Goal: Task Accomplishment & Management: Manage account settings

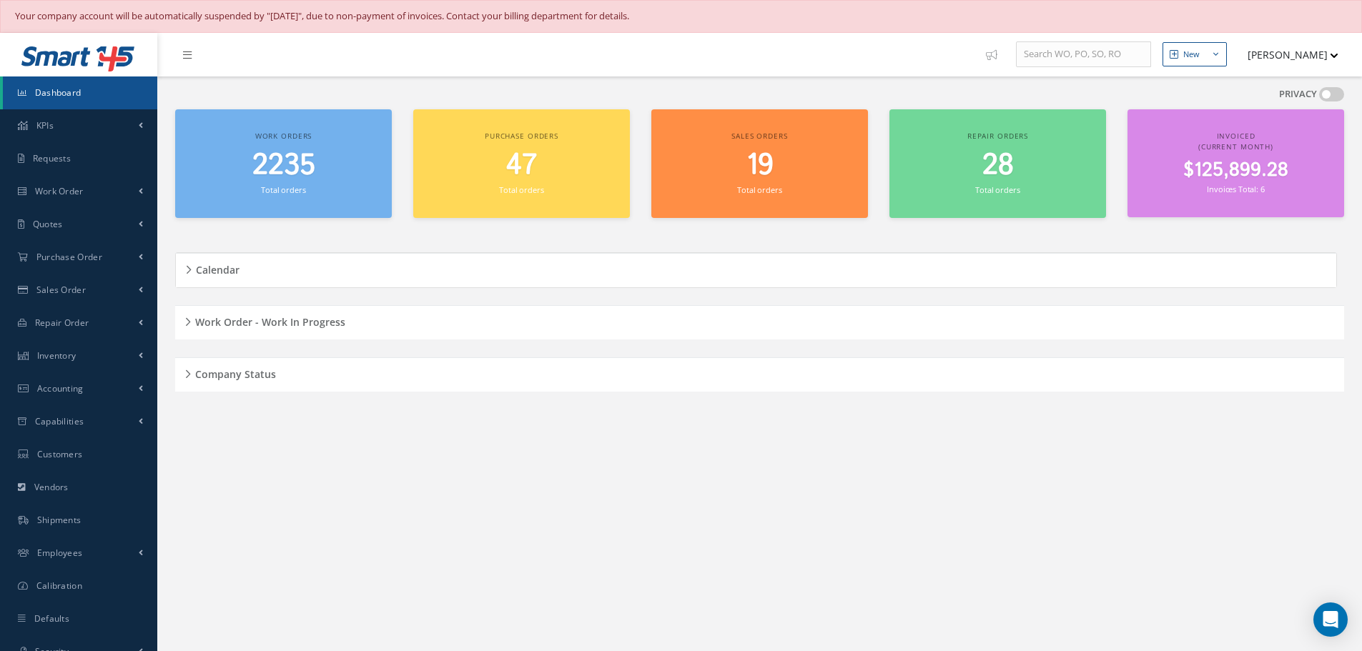
click at [184, 320] on div "Work Order - Work In Progress" at bounding box center [759, 323] width 1169 height 22
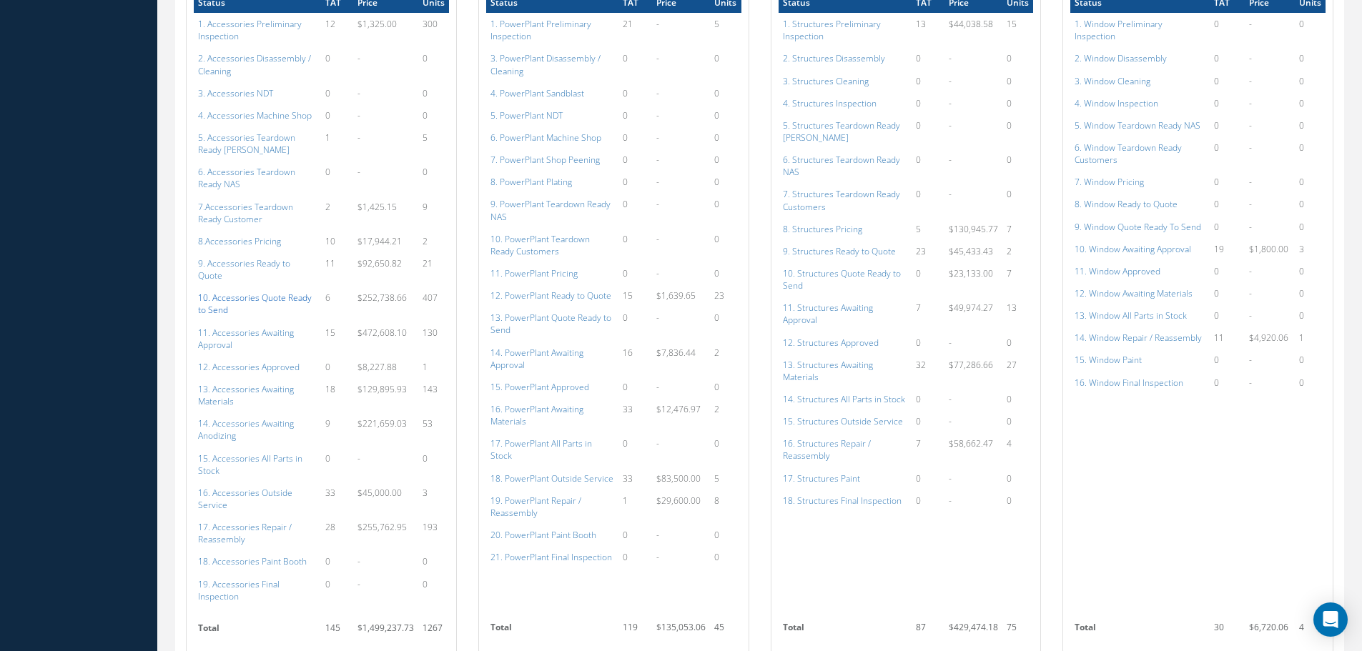
scroll to position [858, 0]
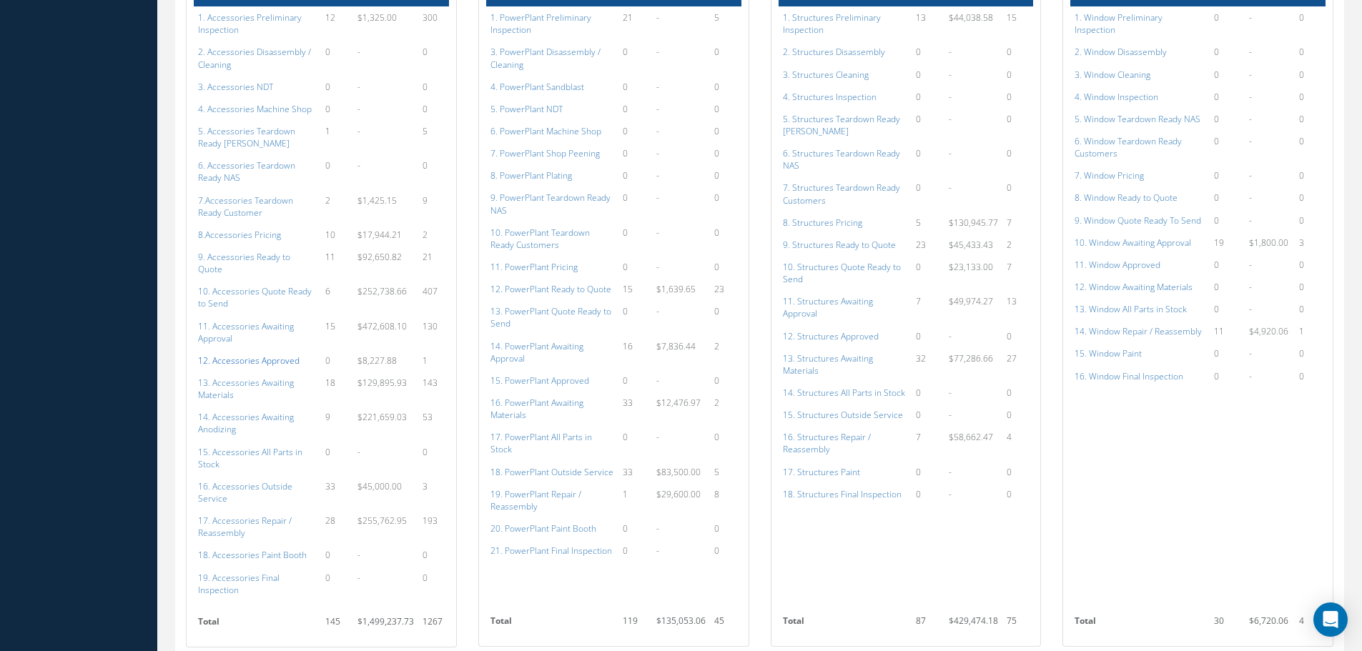
click at [257, 355] on a=112&excludeInternalCustomer=false&excludeInvoicedOrClosed=true&shop_id=14&filtersHidded"] "12. Accessories Approved" at bounding box center [248, 361] width 101 height 12
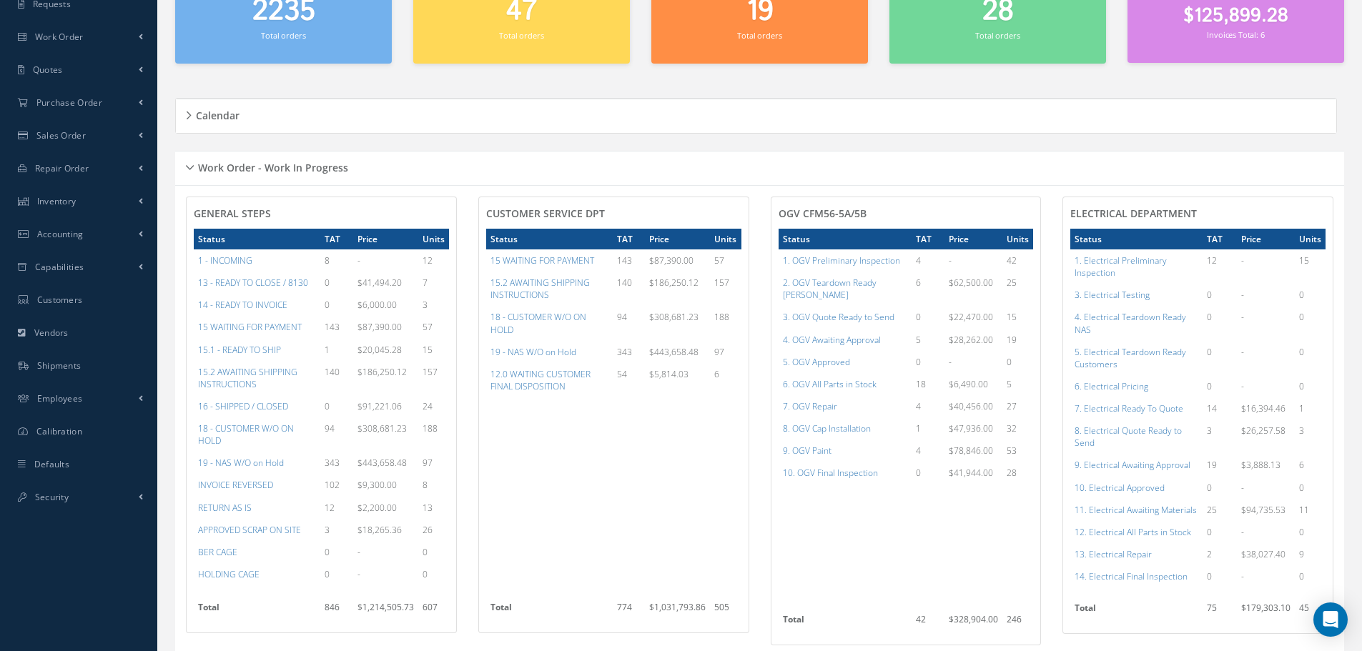
scroll to position [0, 0]
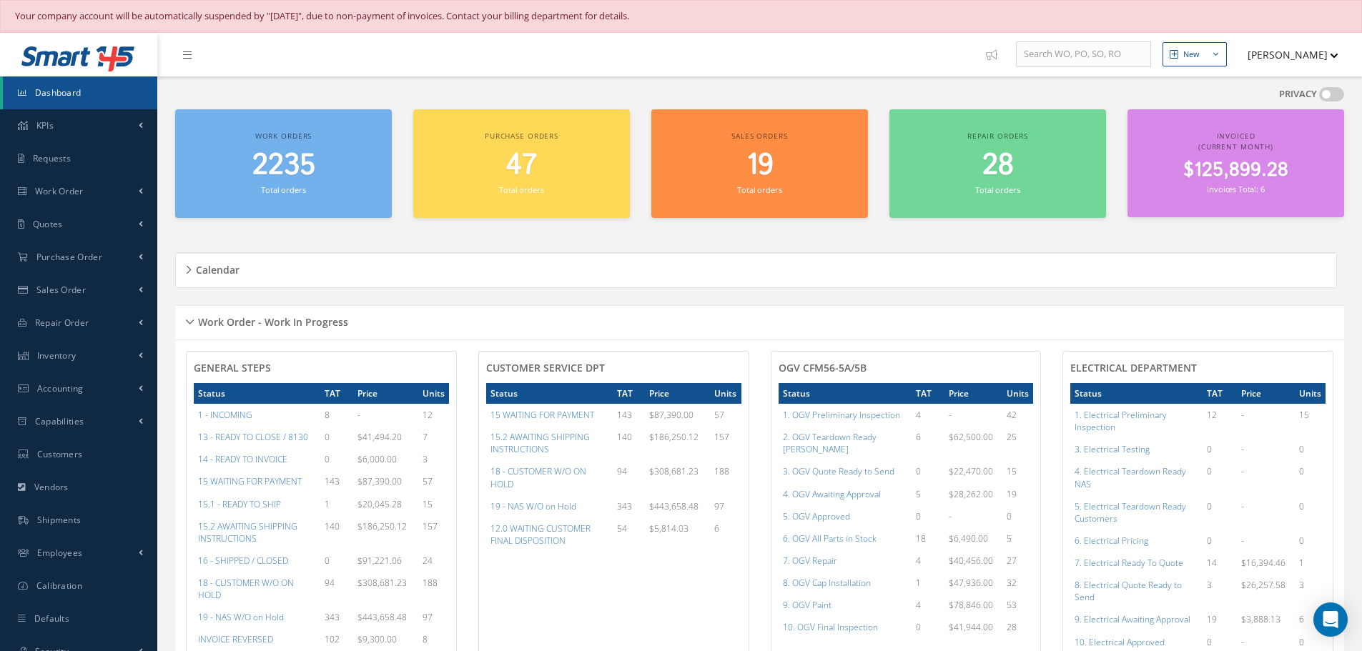
click at [976, 284] on div "Calendar" at bounding box center [756, 270] width 1160 height 34
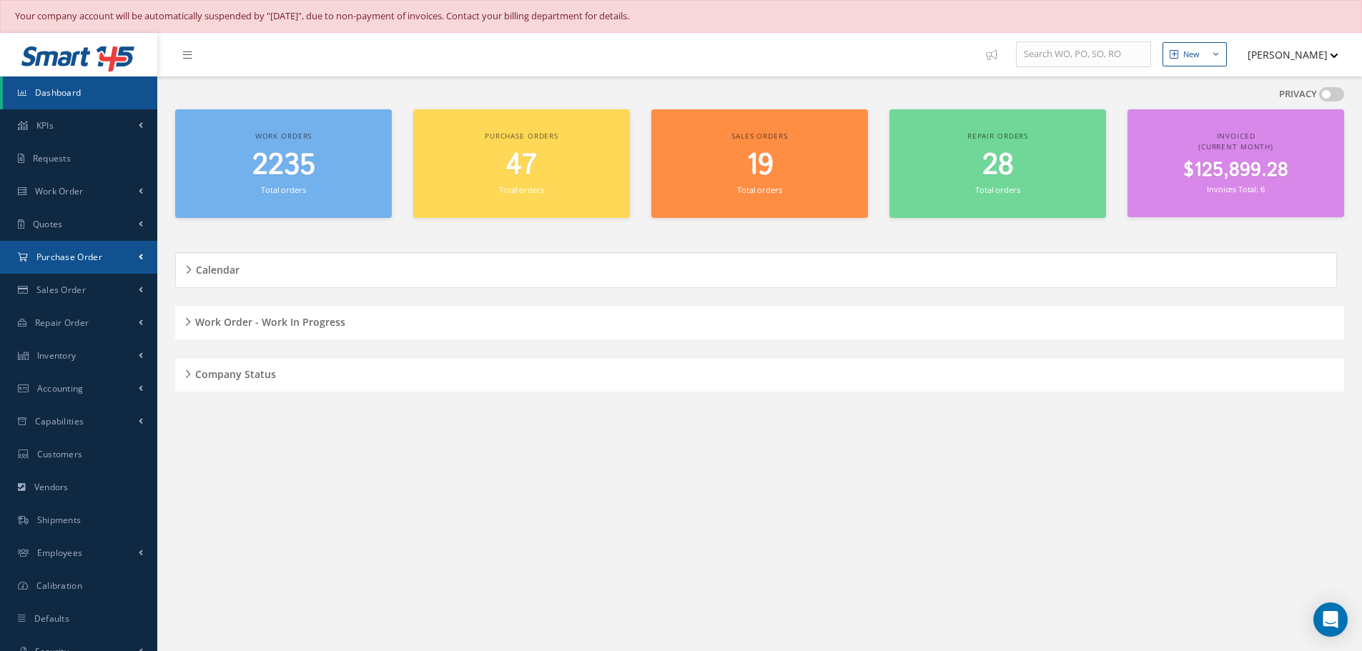
click at [57, 255] on span "Purchase Order" at bounding box center [69, 257] width 66 height 12
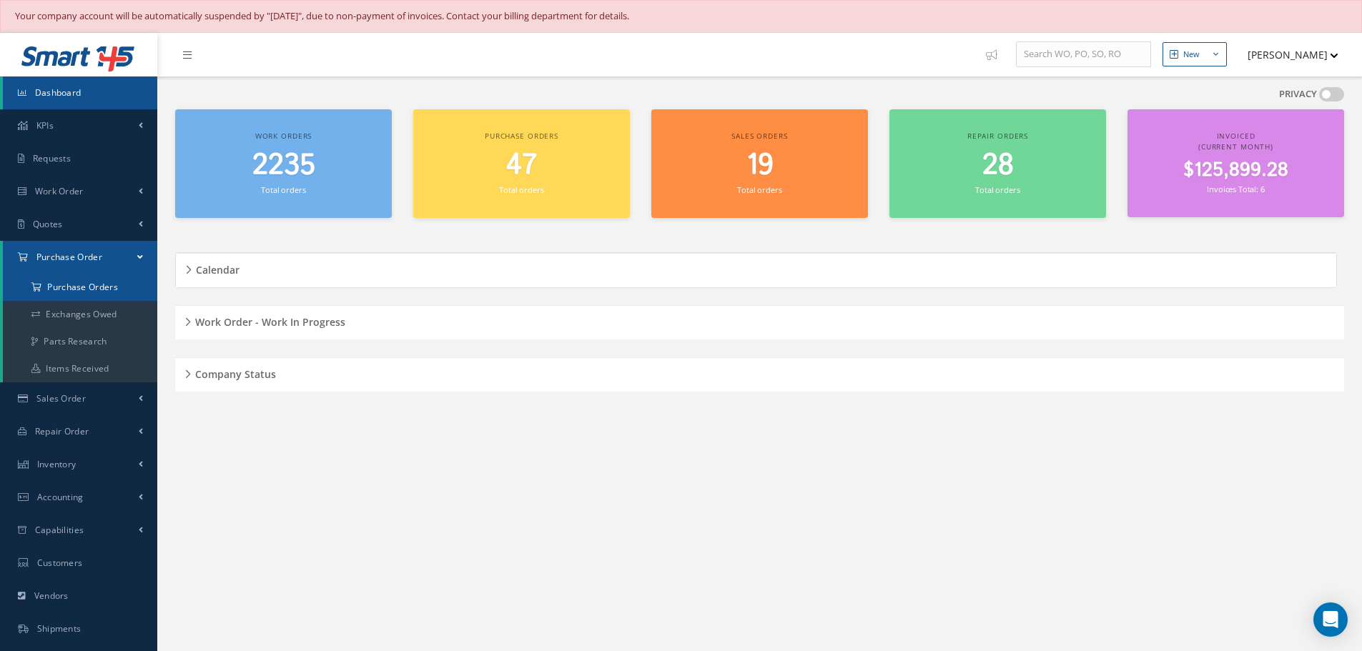
click at [61, 286] on a=1&status_id=2&status_id=3&status_id=5&collapsedFilters"] "Purchase Orders" at bounding box center [80, 287] width 154 height 27
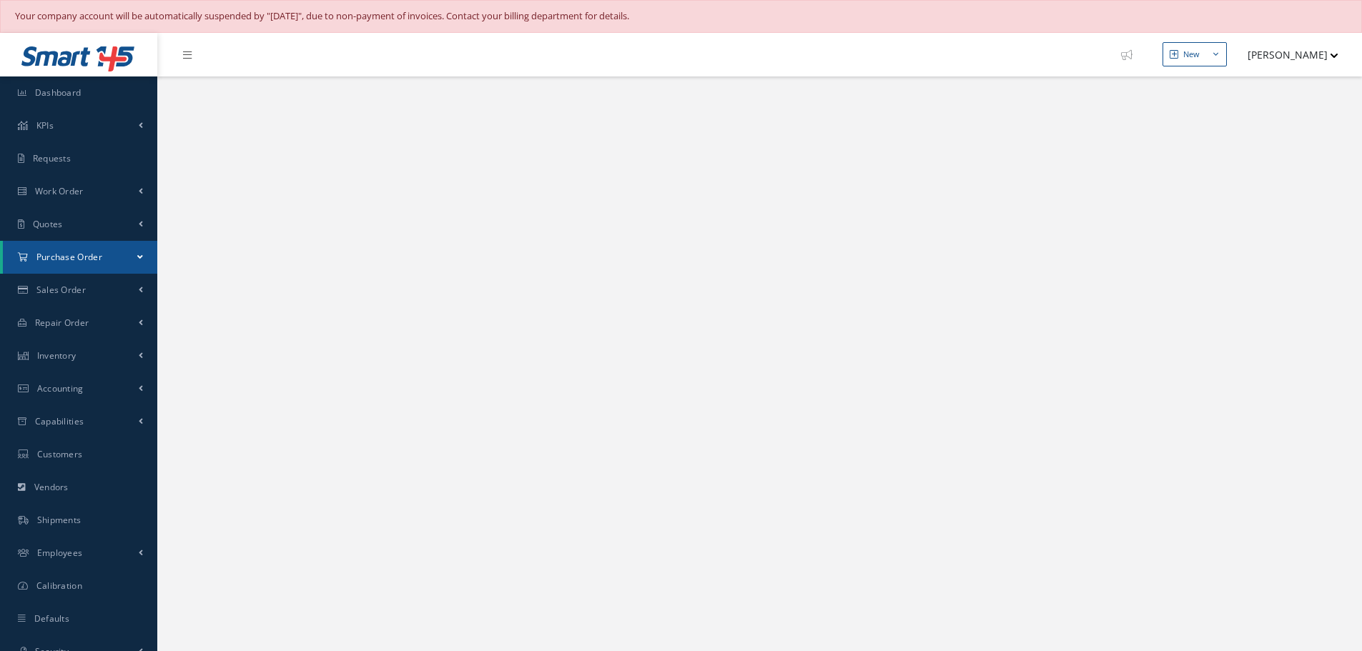
select select "25"
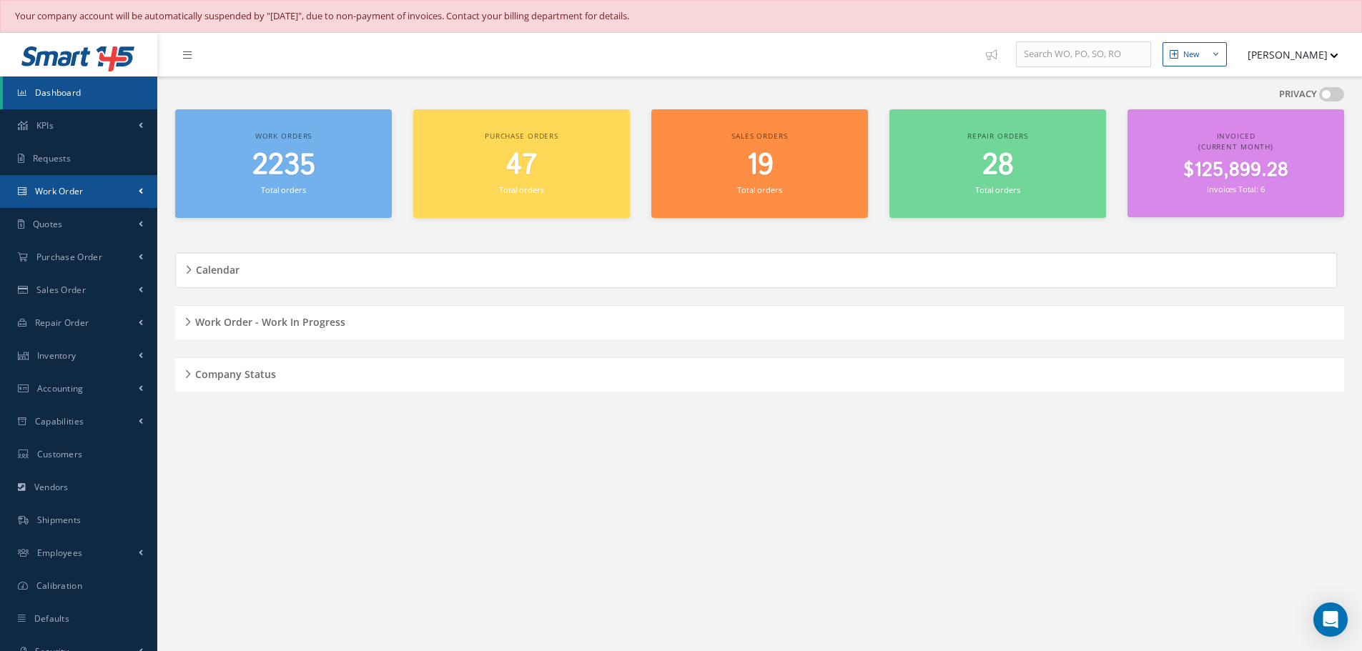
click at [68, 192] on span "Work Order" at bounding box center [59, 191] width 49 height 12
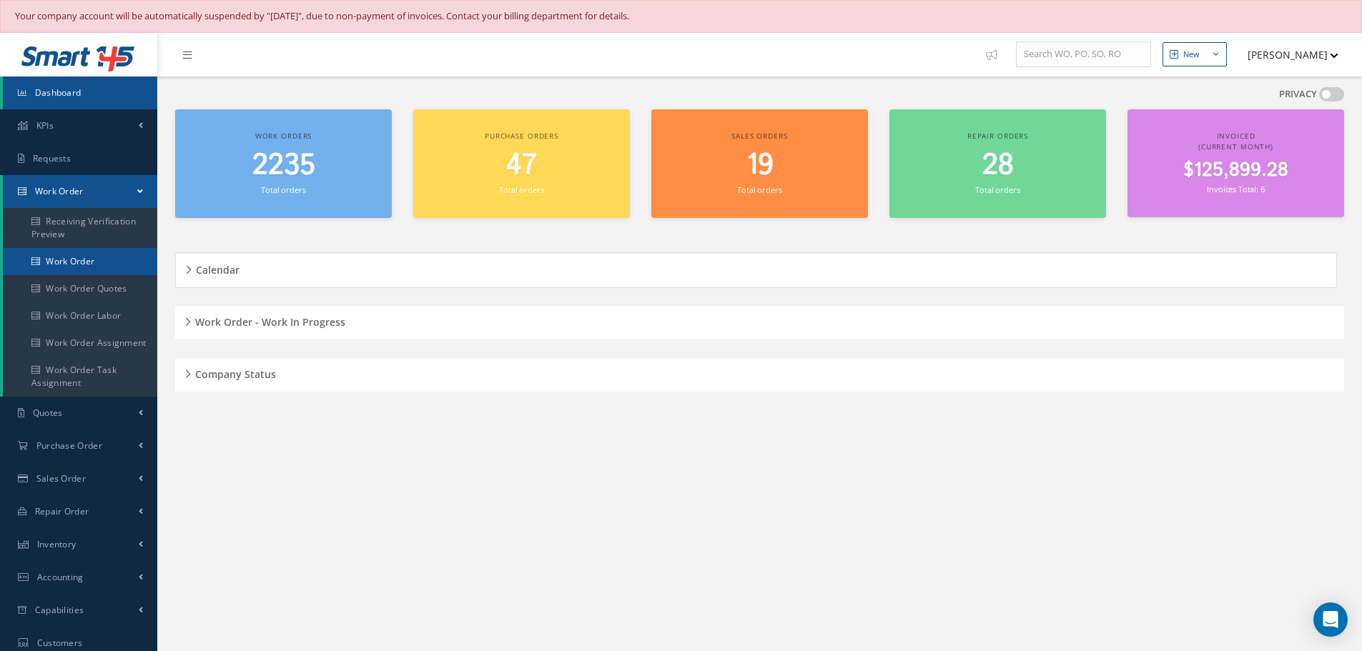
click at [75, 260] on link "Work Order" at bounding box center [80, 261] width 154 height 27
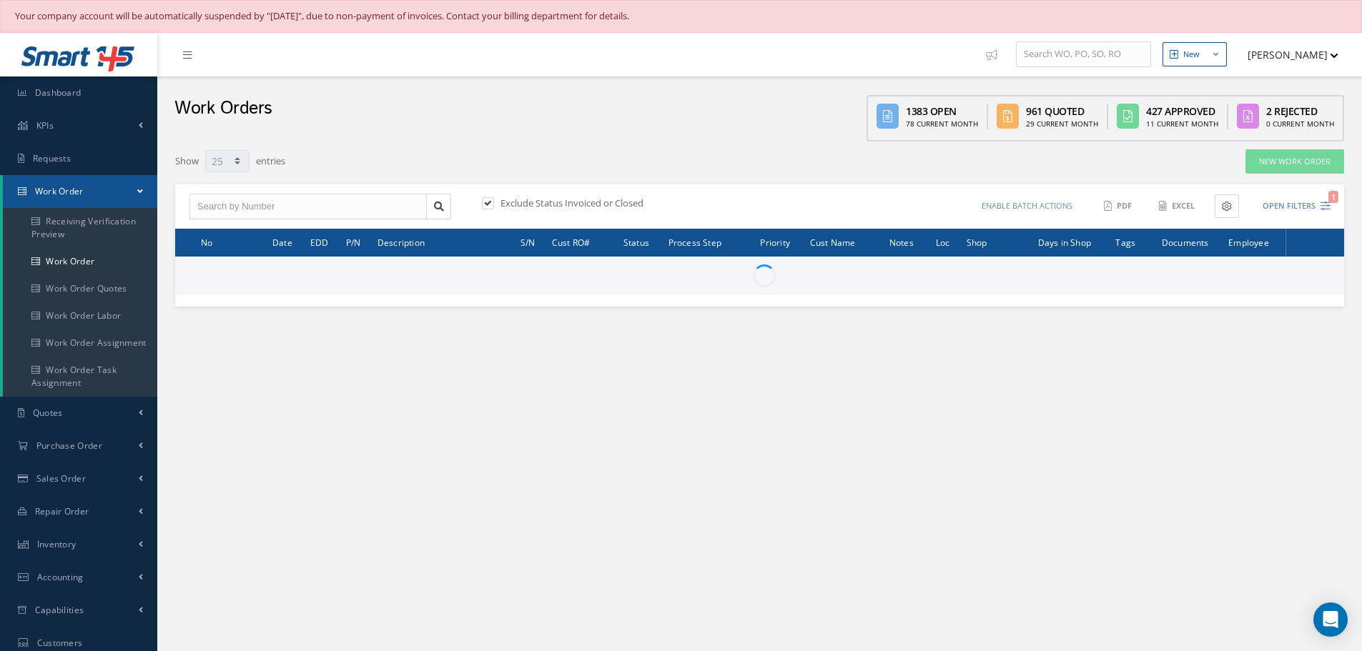
select select "25"
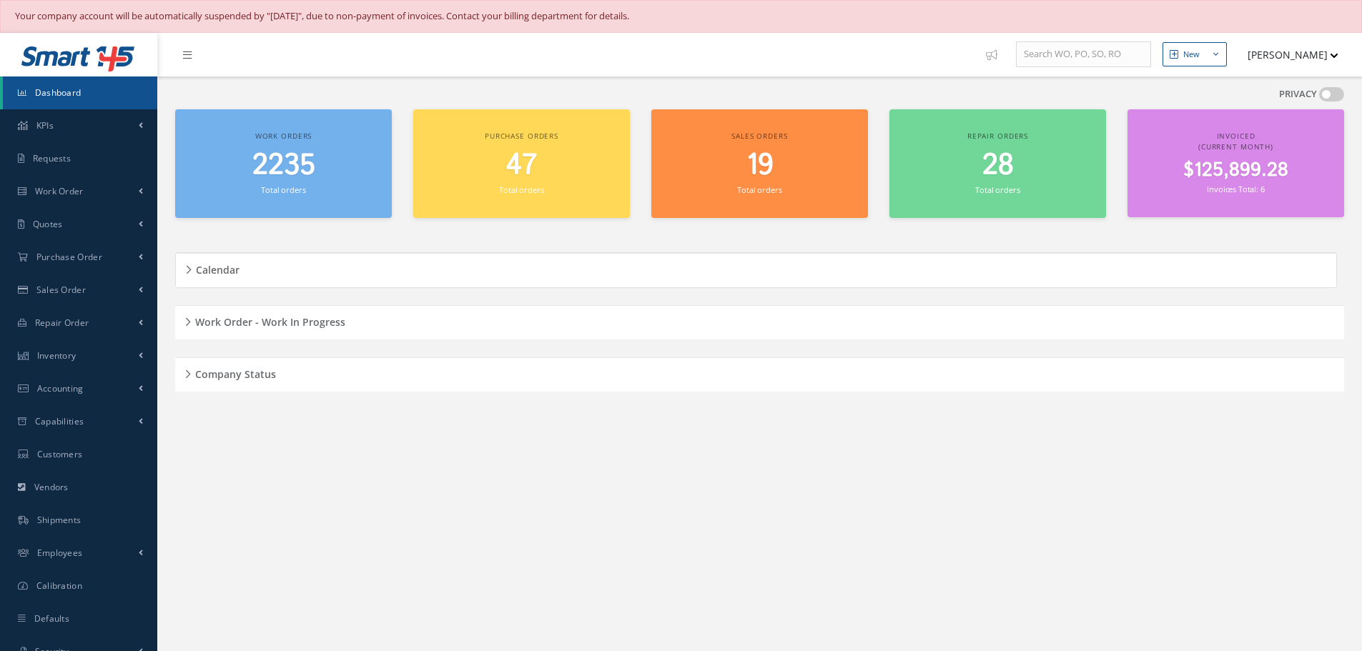
click at [72, 356] on span "Inventory" at bounding box center [56, 356] width 39 height 12
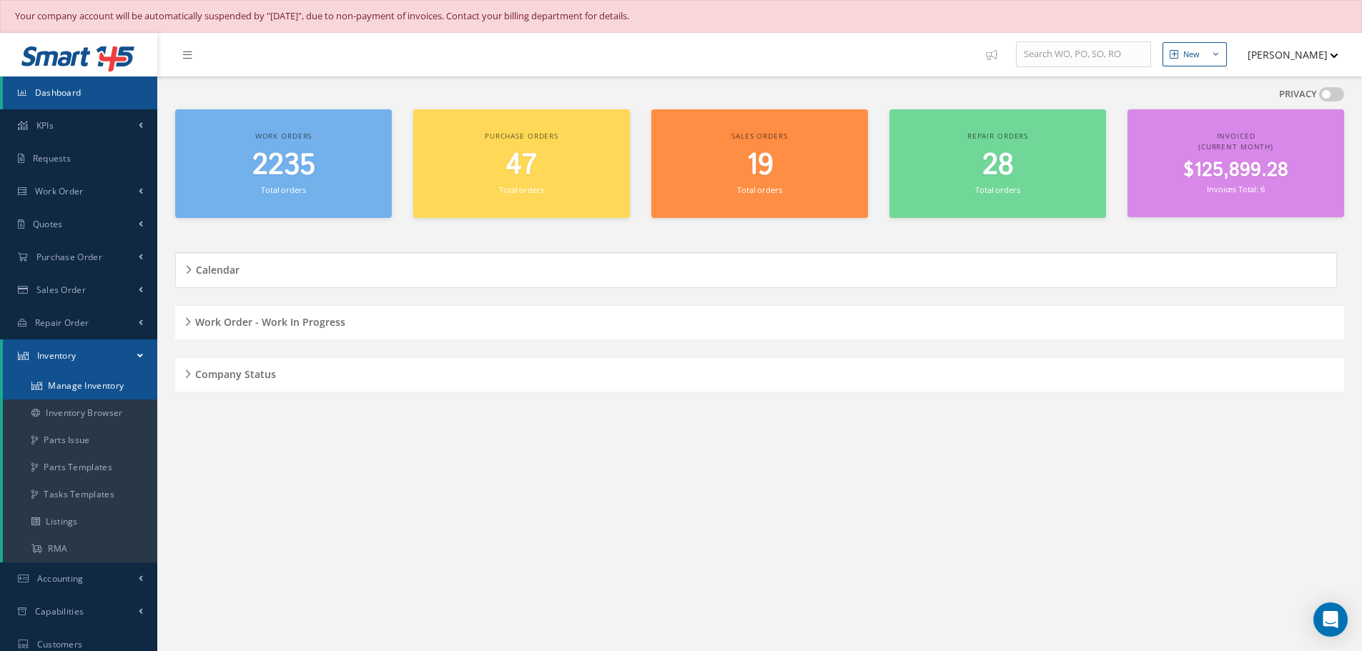
click at [67, 385] on link "Manage Inventory" at bounding box center [80, 385] width 154 height 27
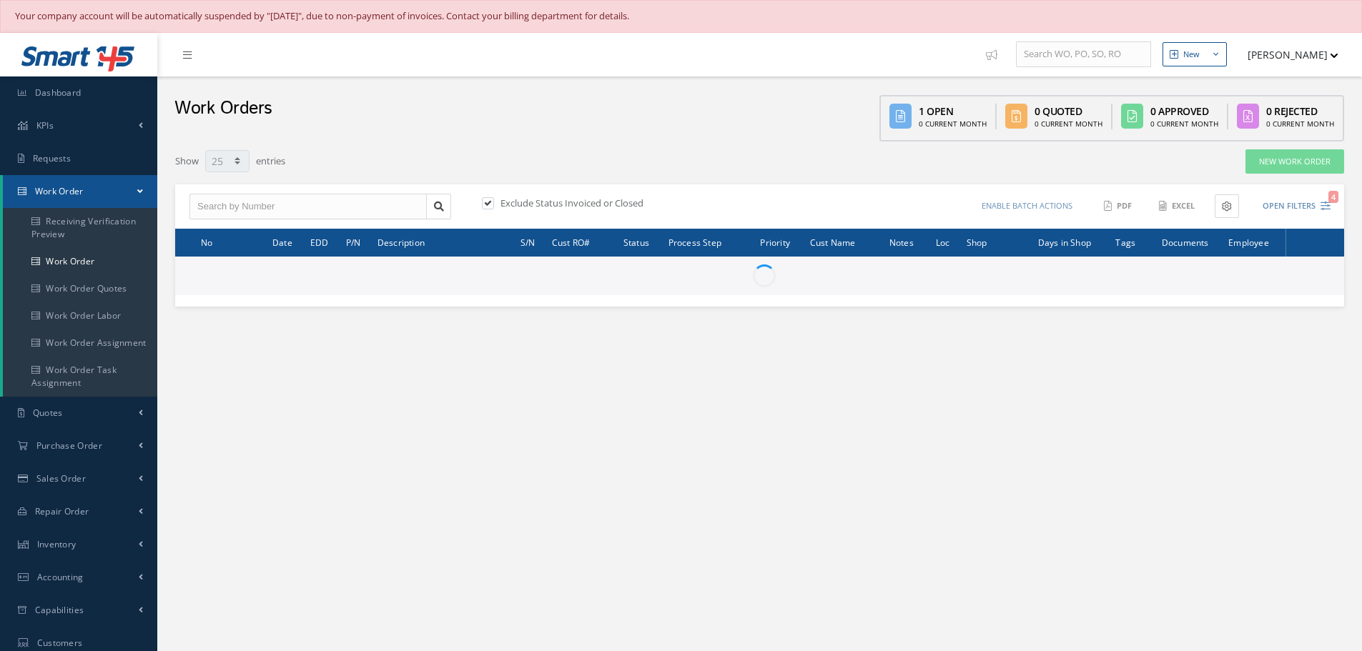
select select "25"
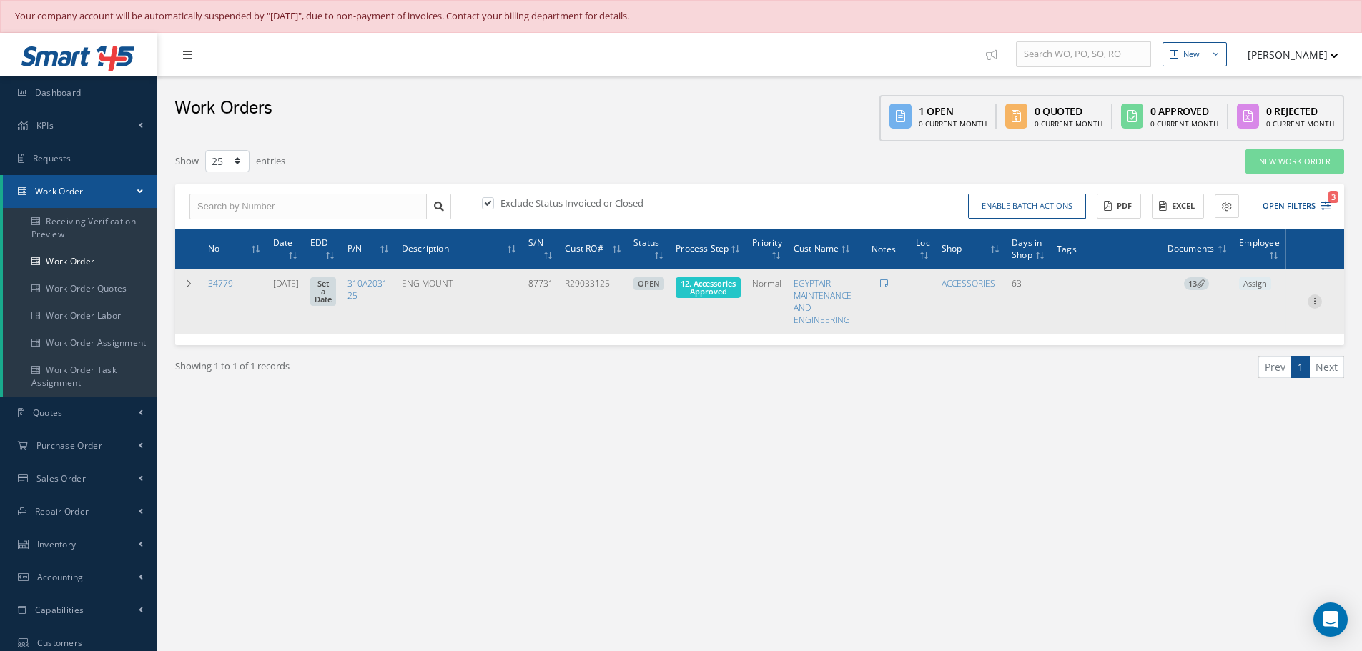
click at [1315, 302] on icon at bounding box center [1314, 299] width 14 height 11
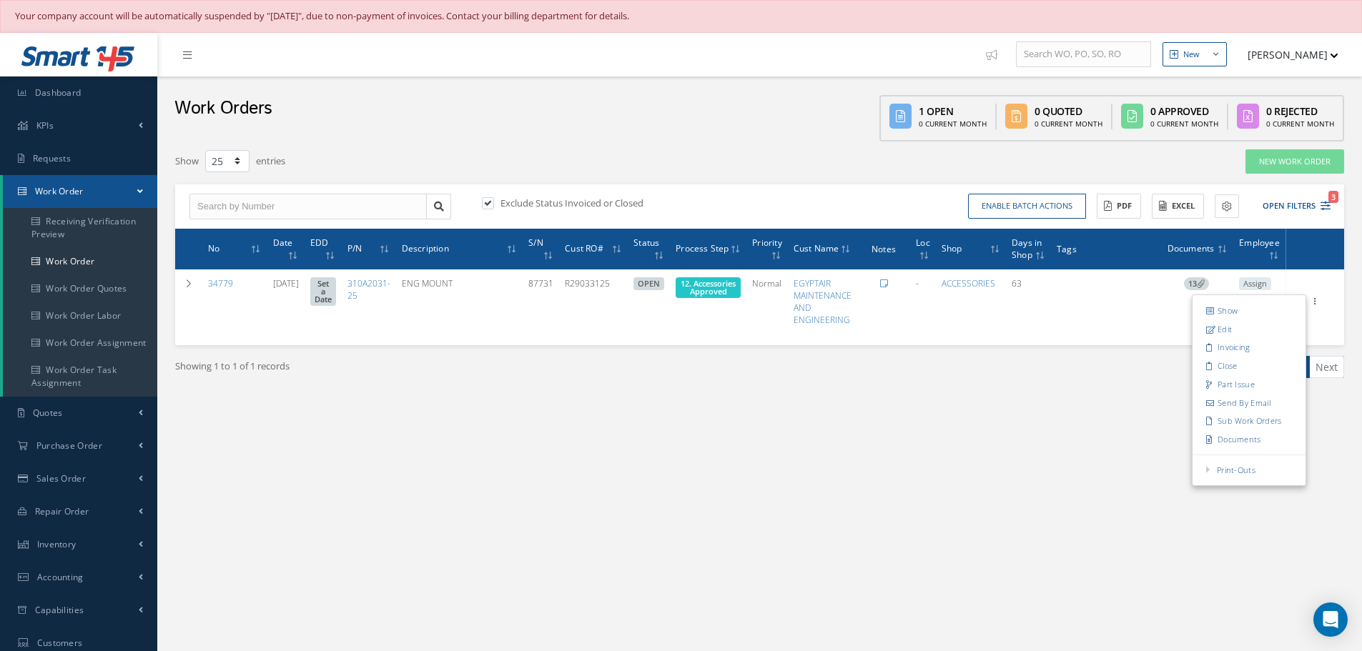
click at [771, 432] on div "Show 10 25 50 100 entries New Work Order Exclude Status Invoiced or Closed Enab…" at bounding box center [759, 293] width 1183 height 302
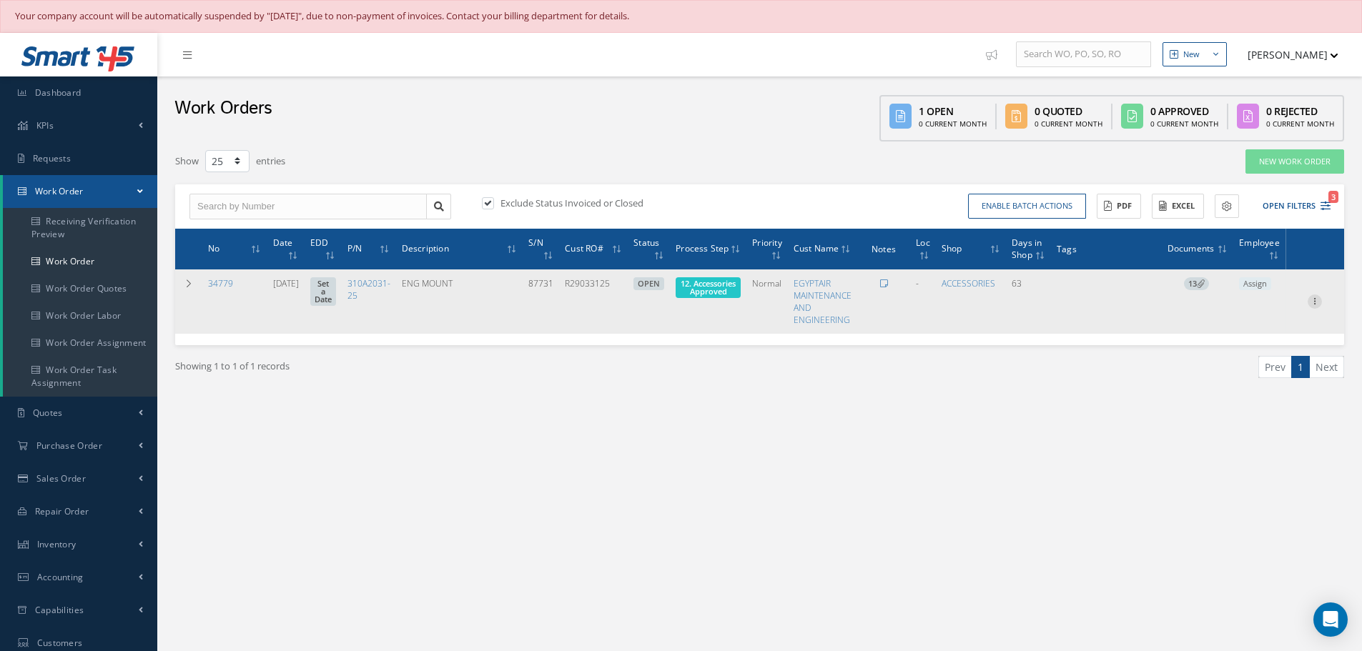
click at [1317, 302] on icon at bounding box center [1314, 299] width 14 height 11
click at [1258, 386] on link "Part Issue" at bounding box center [1248, 384] width 113 height 19
click at [706, 285] on span "12. Accessories Approved" at bounding box center [707, 287] width 55 height 19
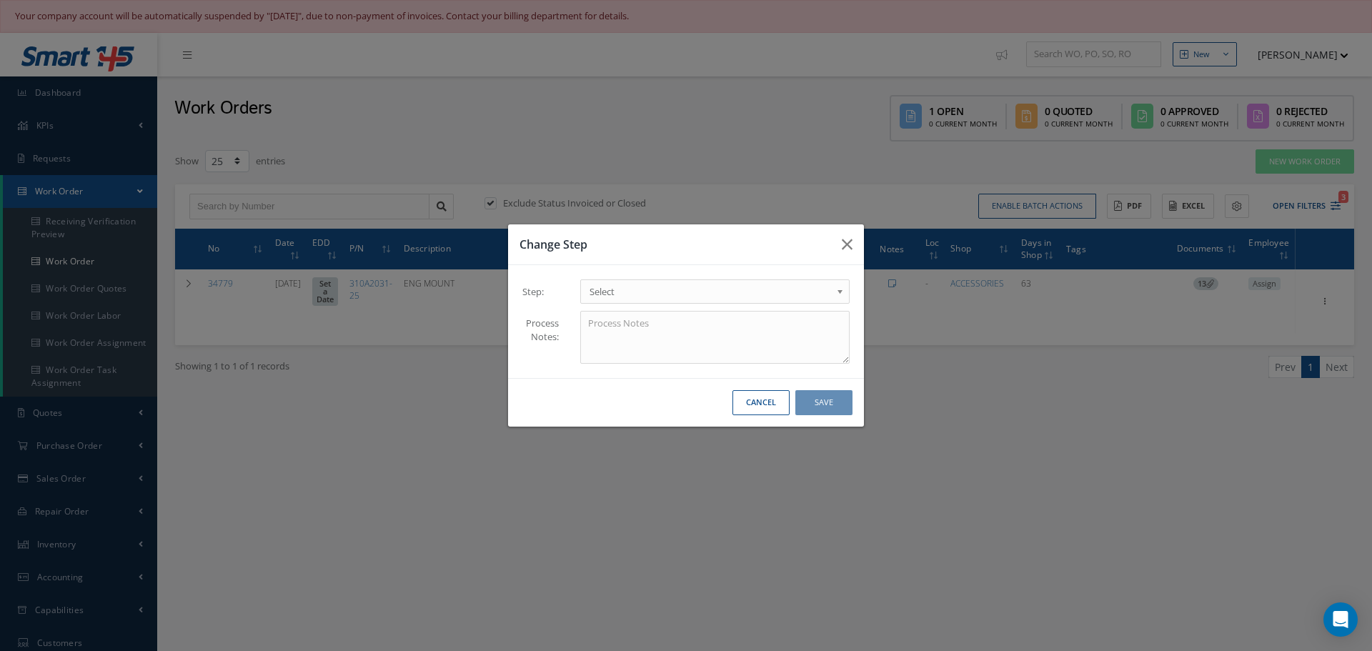
click at [839, 294] on b at bounding box center [842, 295] width 13 height 23
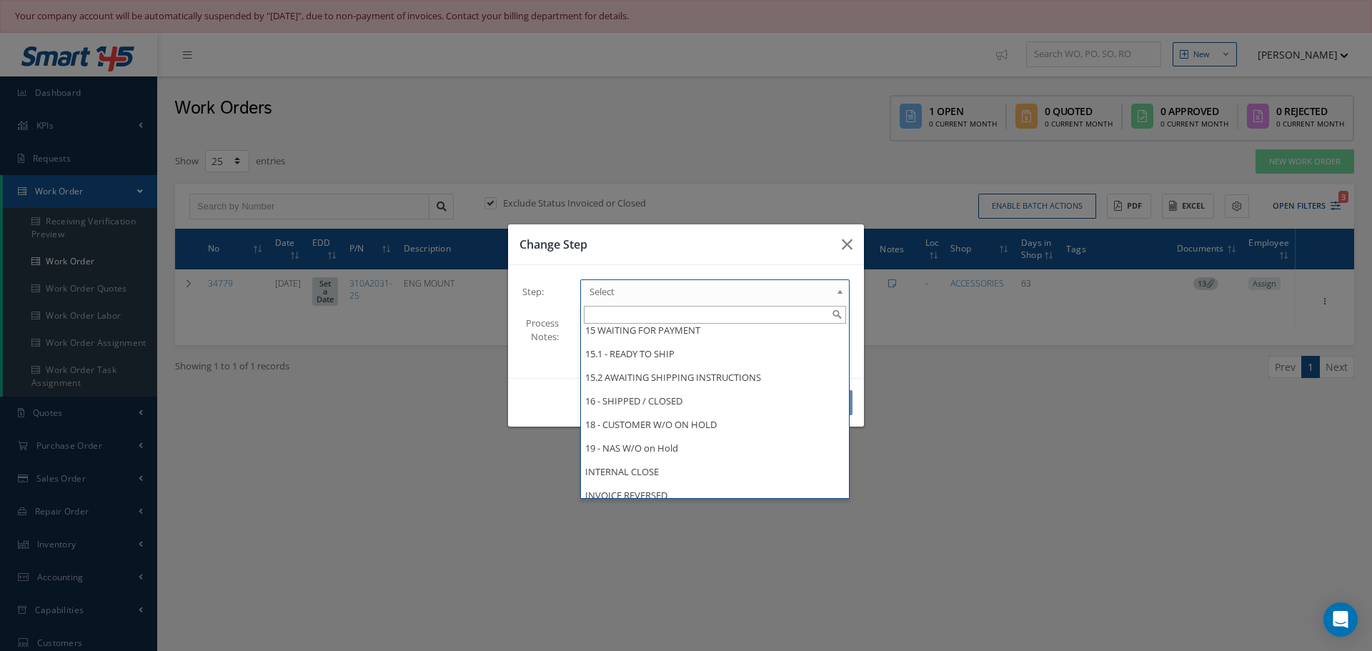
scroll to position [778, 0]
click at [911, 436] on div "Change Step Step: 1 - INCOMING 1.1 Yusniel Montano 1.2 Electrical 1.4 Evelin Sa…" at bounding box center [686, 325] width 1372 height 651
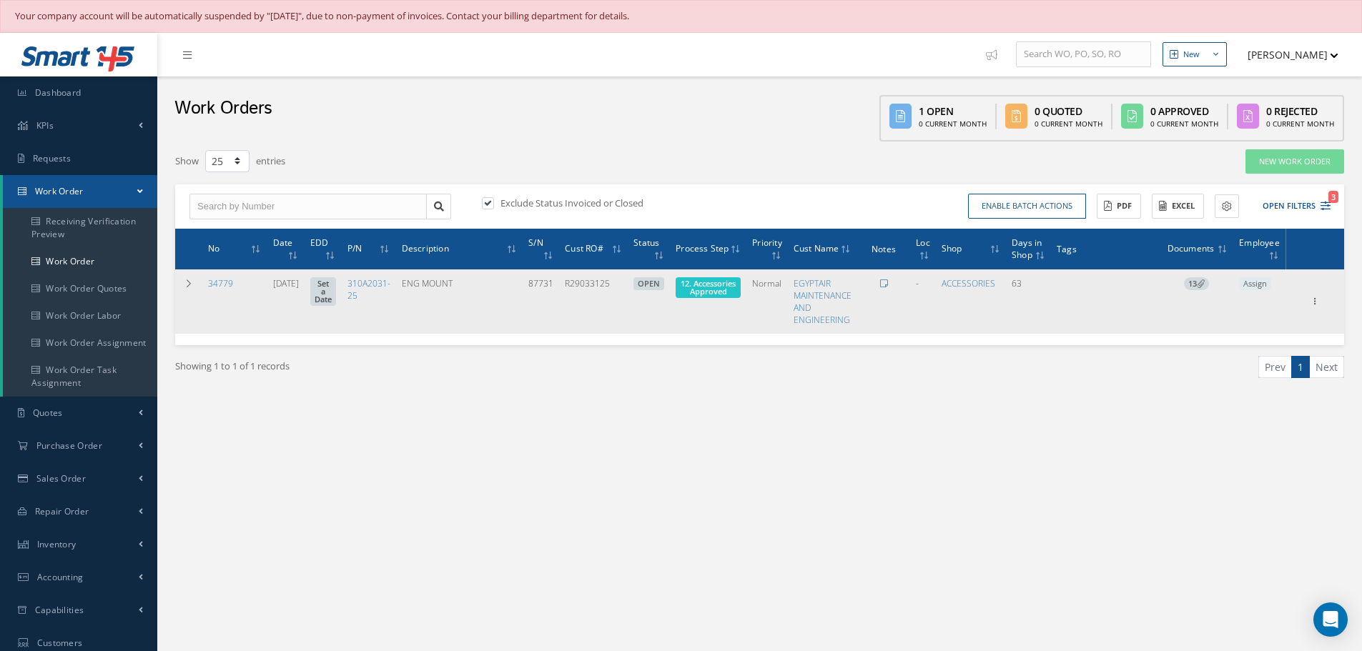
click at [734, 285] on span "12. Accessories Approved" at bounding box center [707, 287] width 65 height 21
click at [714, 290] on span "12. Accessories Approved" at bounding box center [707, 287] width 55 height 19
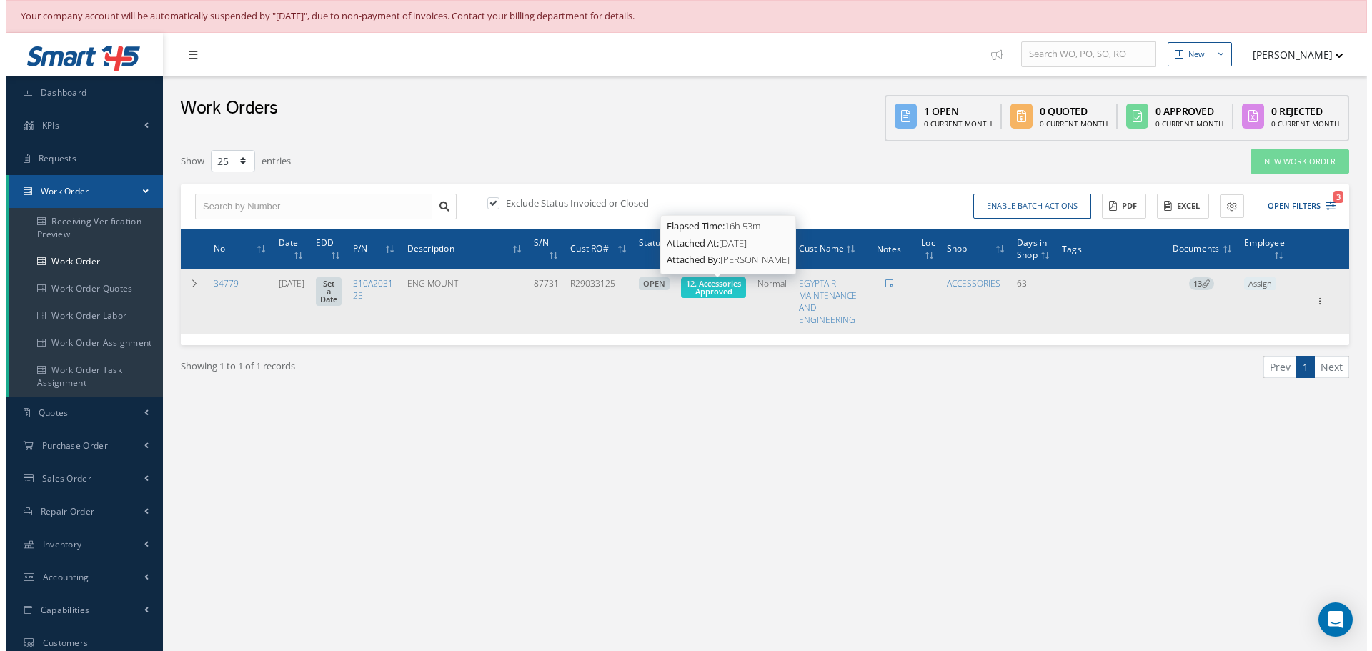
scroll to position [0, 0]
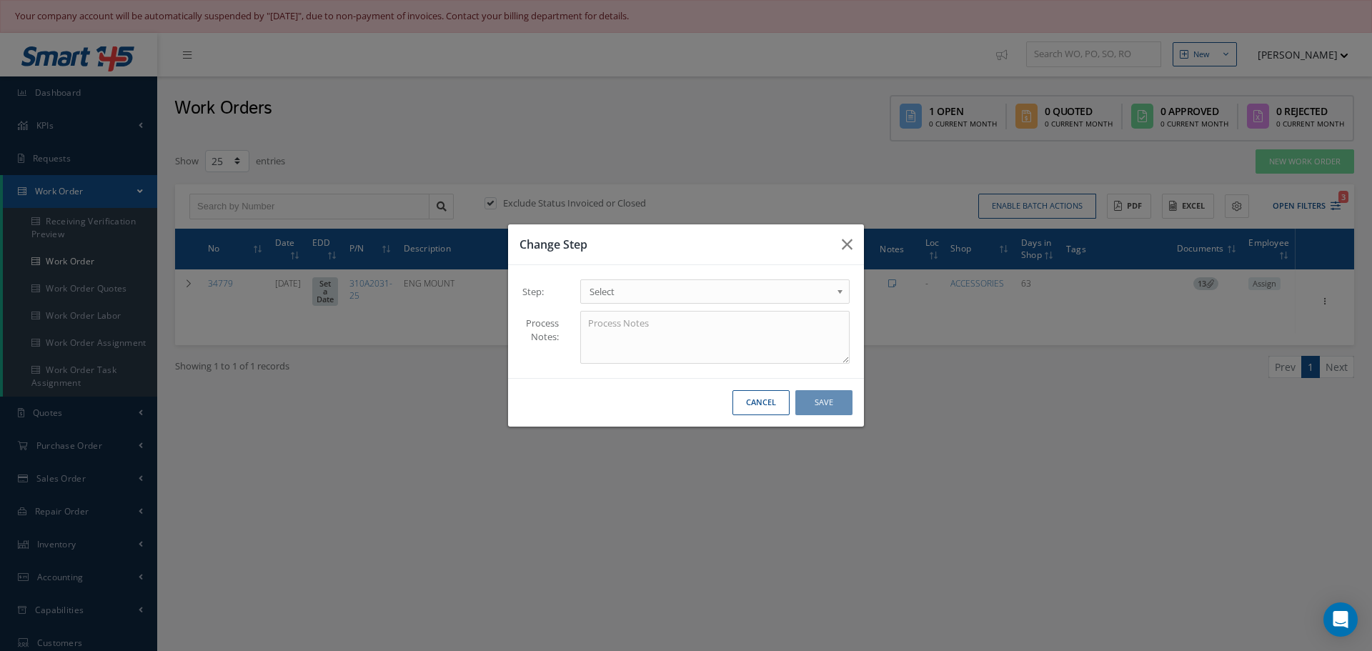
click at [841, 292] on b at bounding box center [842, 295] width 13 height 23
click at [824, 404] on button "Save" at bounding box center [824, 402] width 57 height 25
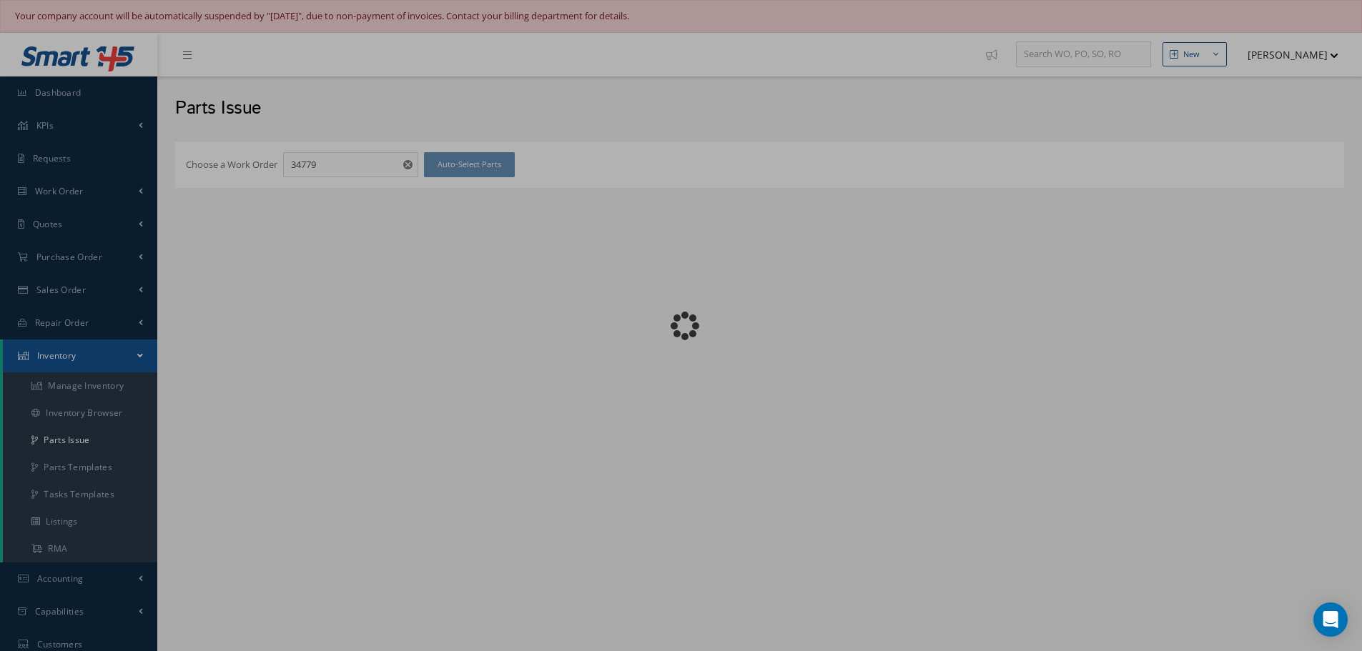
checkbox input "false"
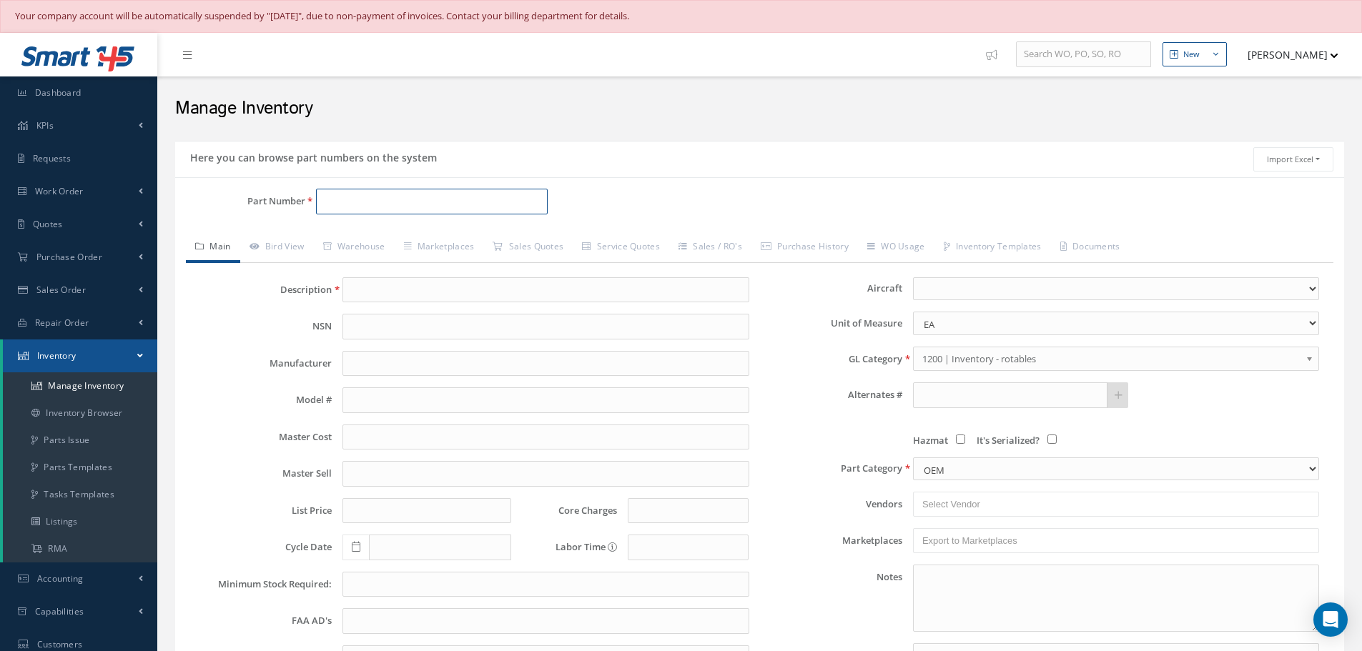
click at [358, 207] on input "Part Number" at bounding box center [432, 202] width 232 height 26
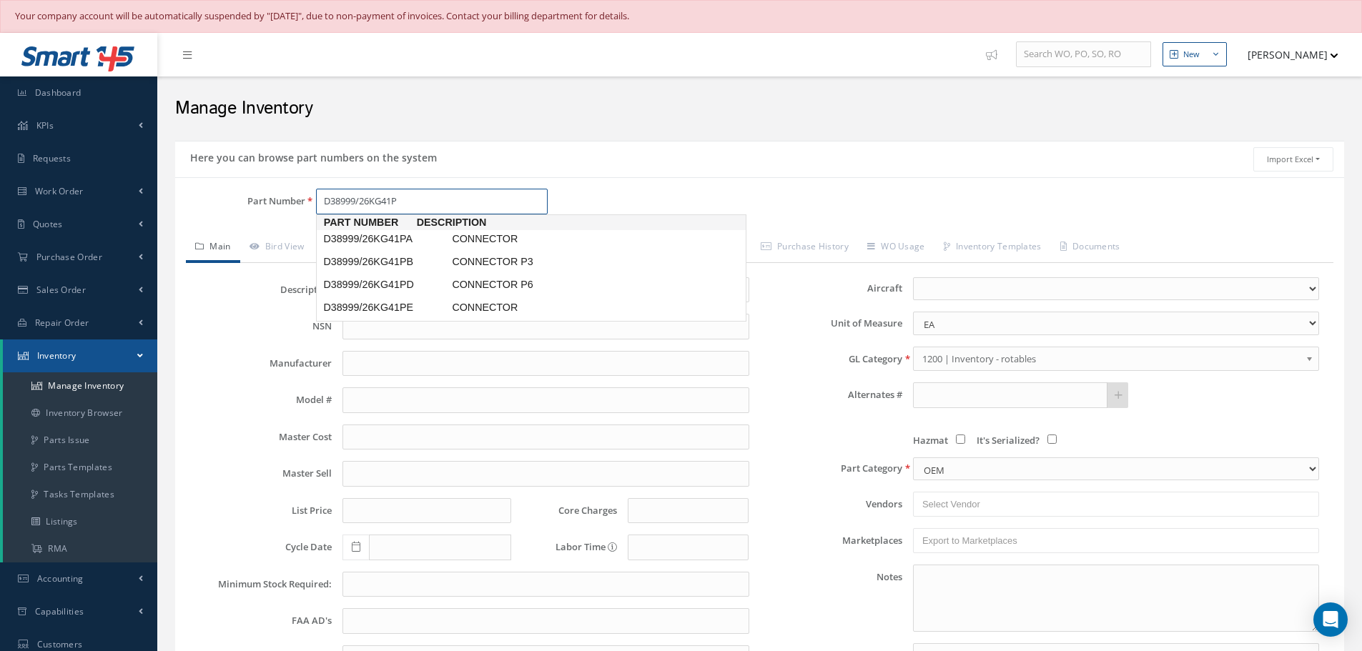
type input "D38999/26KG41PA"
click at [375, 234] on span "D38999/26KG41PA" at bounding box center [384, 239] width 129 height 15
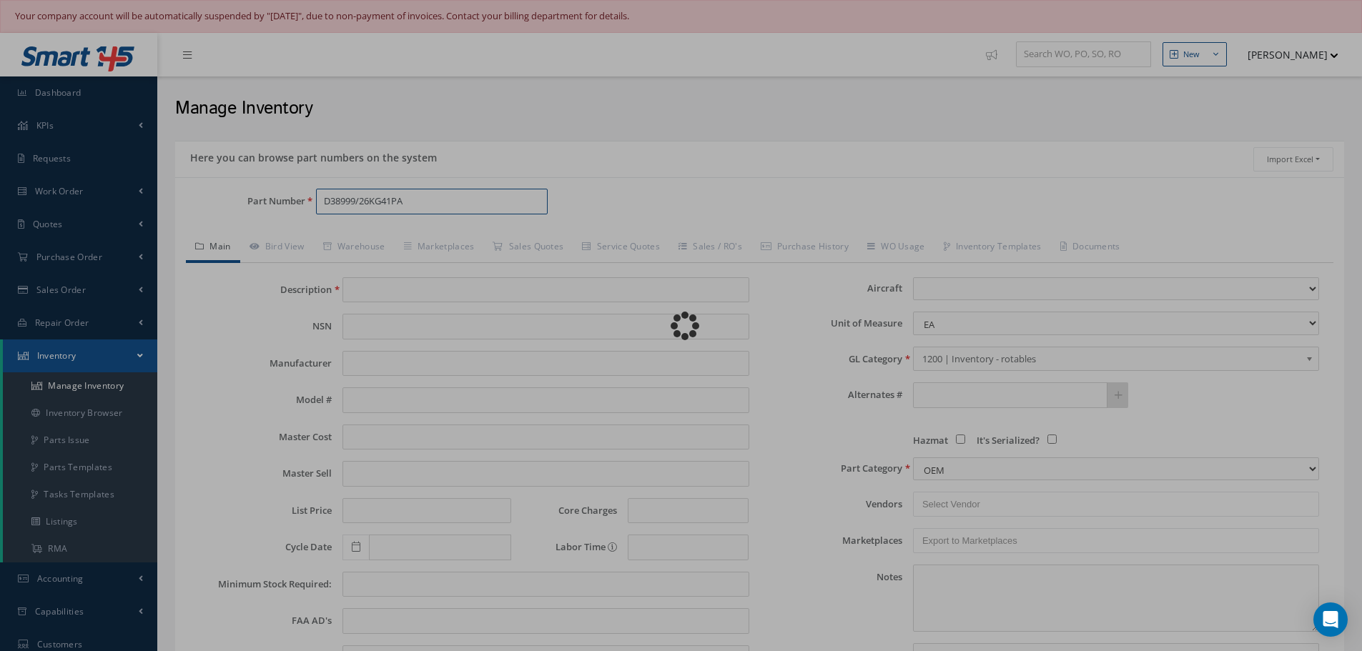
type input "CONNECTOR"
type input "0.00"
select select
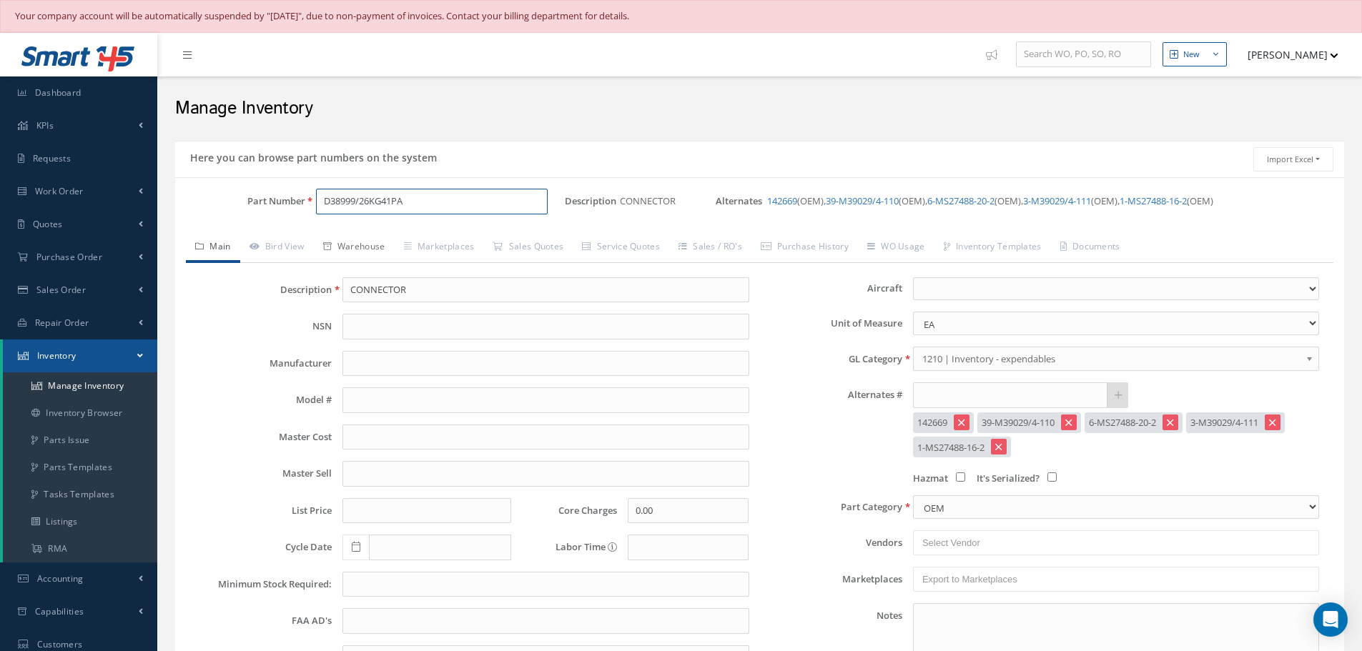
type input "D38999/26KG41PA"
click at [362, 243] on link "Warehouse" at bounding box center [354, 248] width 81 height 30
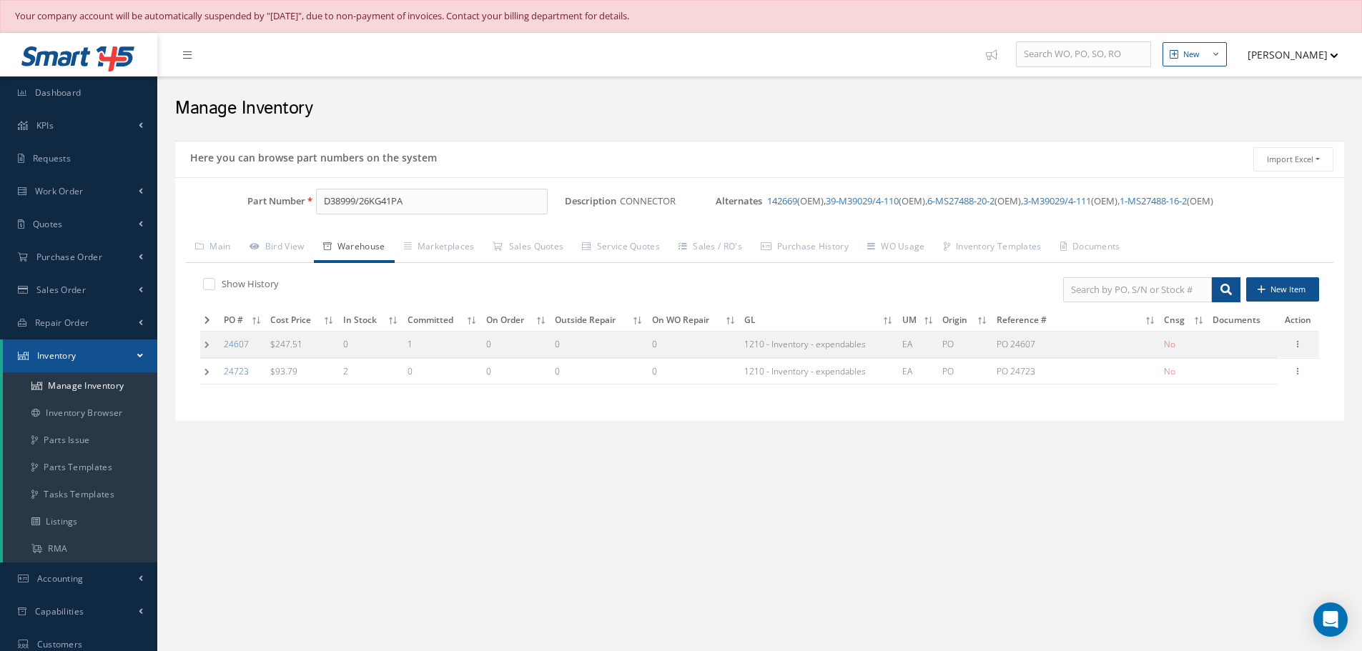
click at [207, 370] on td at bounding box center [209, 371] width 19 height 26
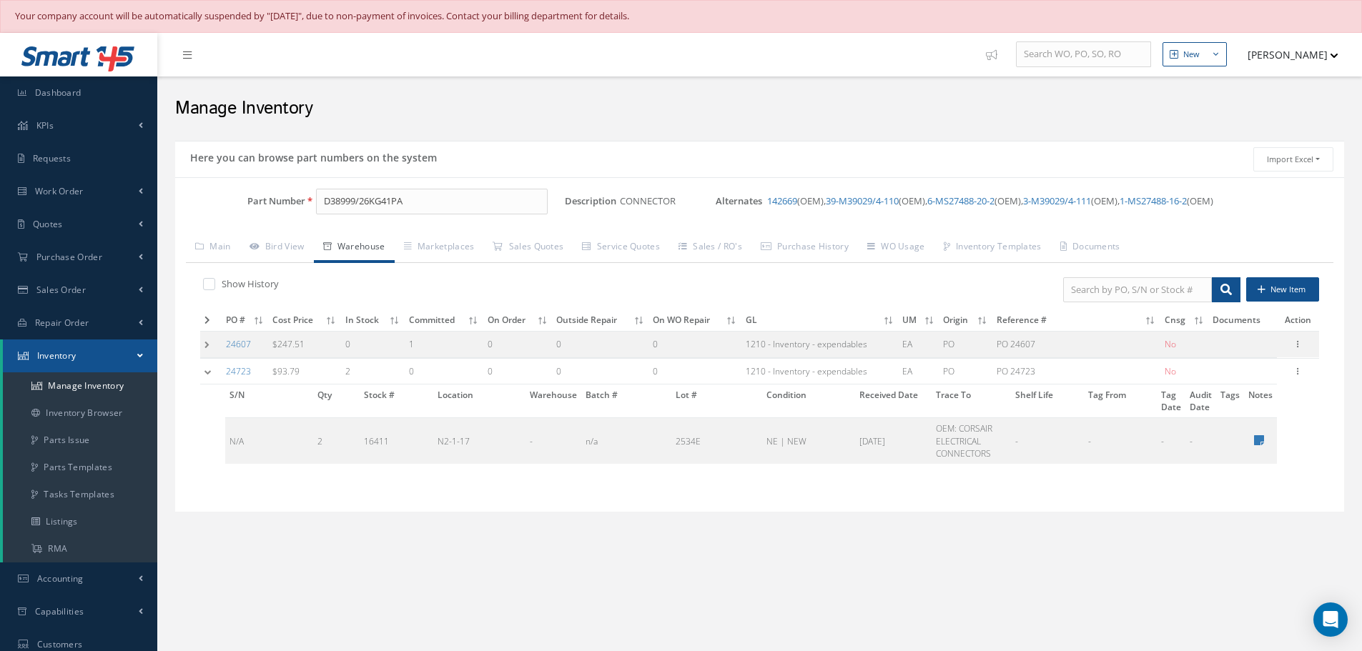
click at [209, 370] on td at bounding box center [210, 371] width 21 height 26
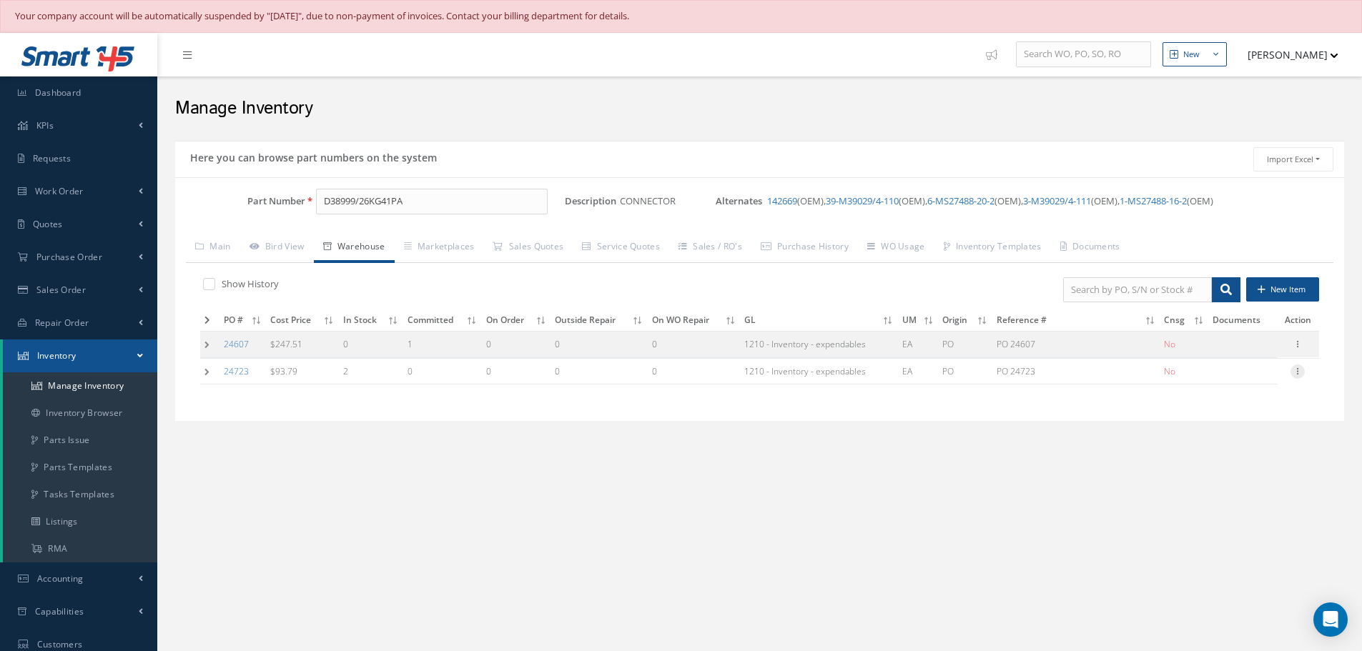
click at [1299, 370] on icon at bounding box center [1297, 370] width 14 height 11
click at [1250, 380] on link "Edit" at bounding box center [1231, 381] width 113 height 19
type input "93.79"
type input "08/28/2025"
type input "PO 24723"
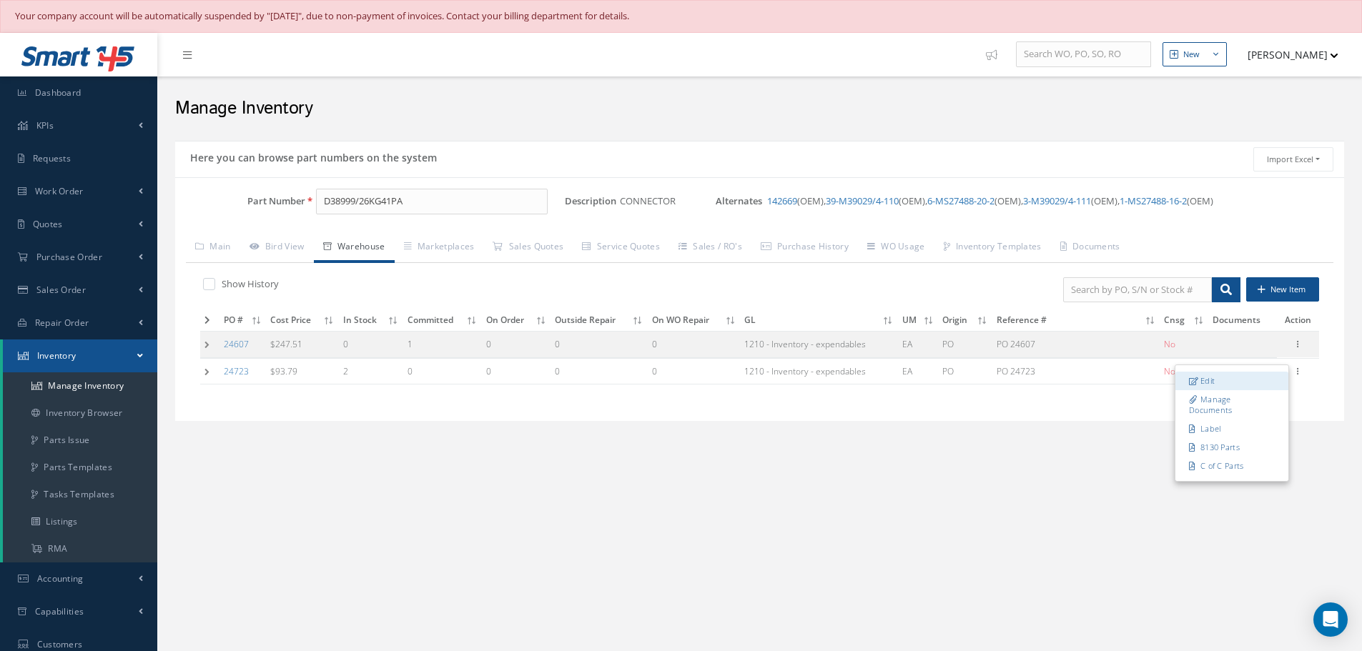
type input "08/28/2025"
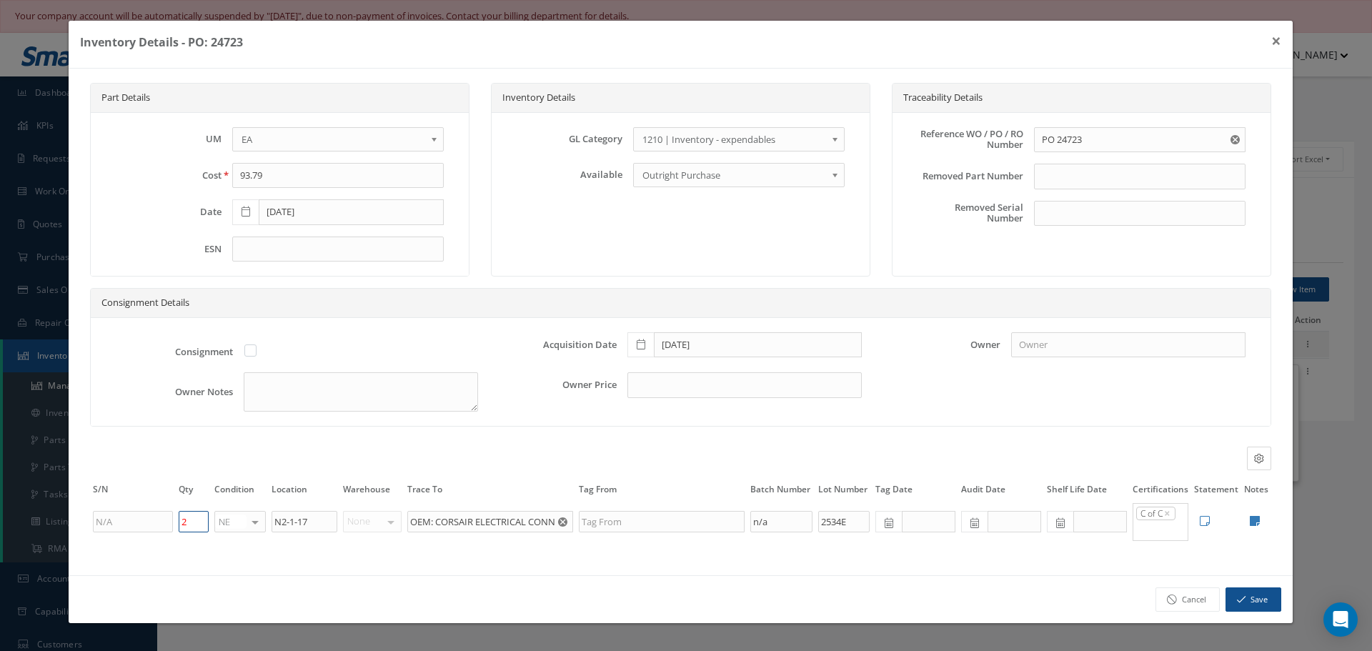
click at [195, 522] on input "2" at bounding box center [194, 521] width 30 height 21
type input "0"
click at [1205, 521] on icon at bounding box center [1205, 520] width 10 height 11
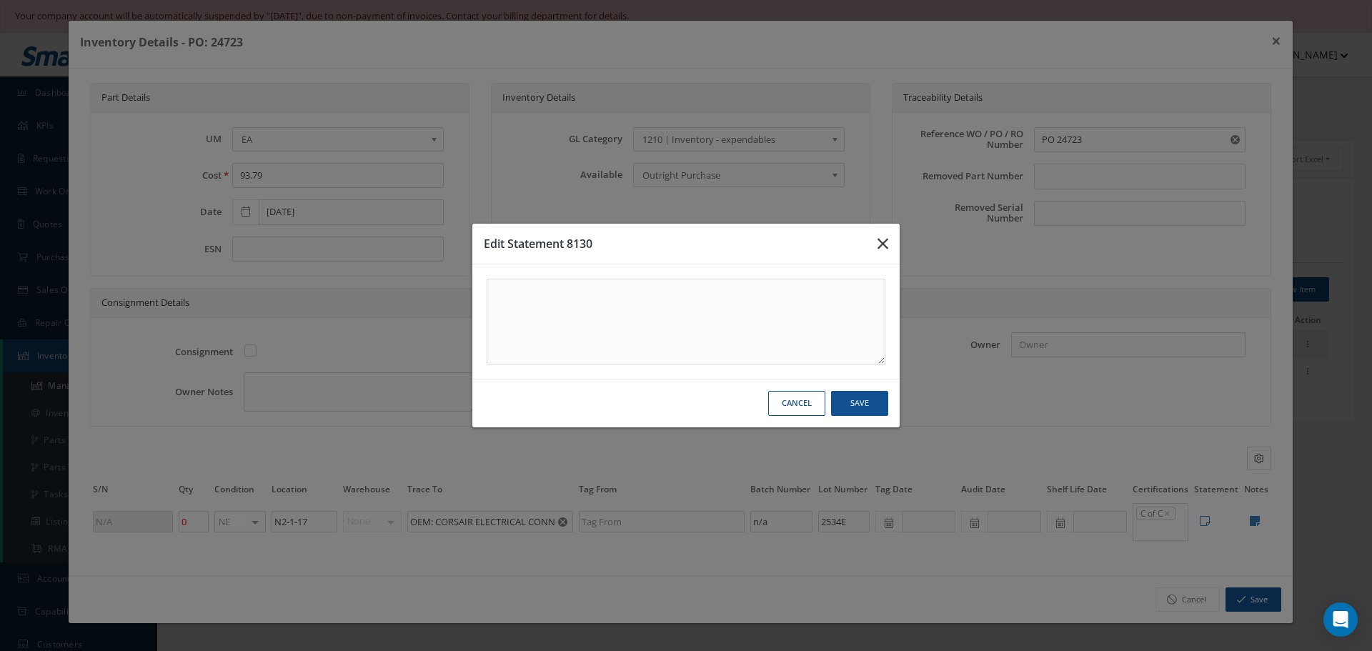
click at [879, 237] on icon "button" at bounding box center [883, 243] width 11 height 17
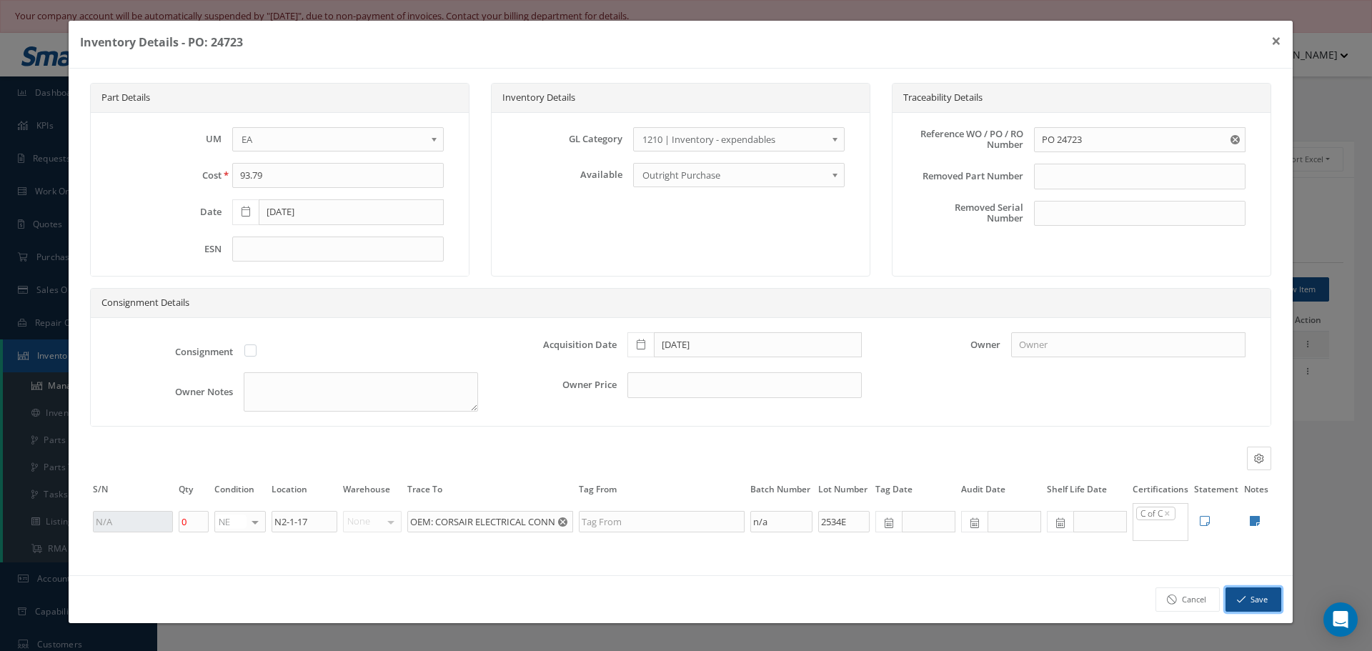
click at [1257, 595] on button "Save" at bounding box center [1254, 600] width 56 height 25
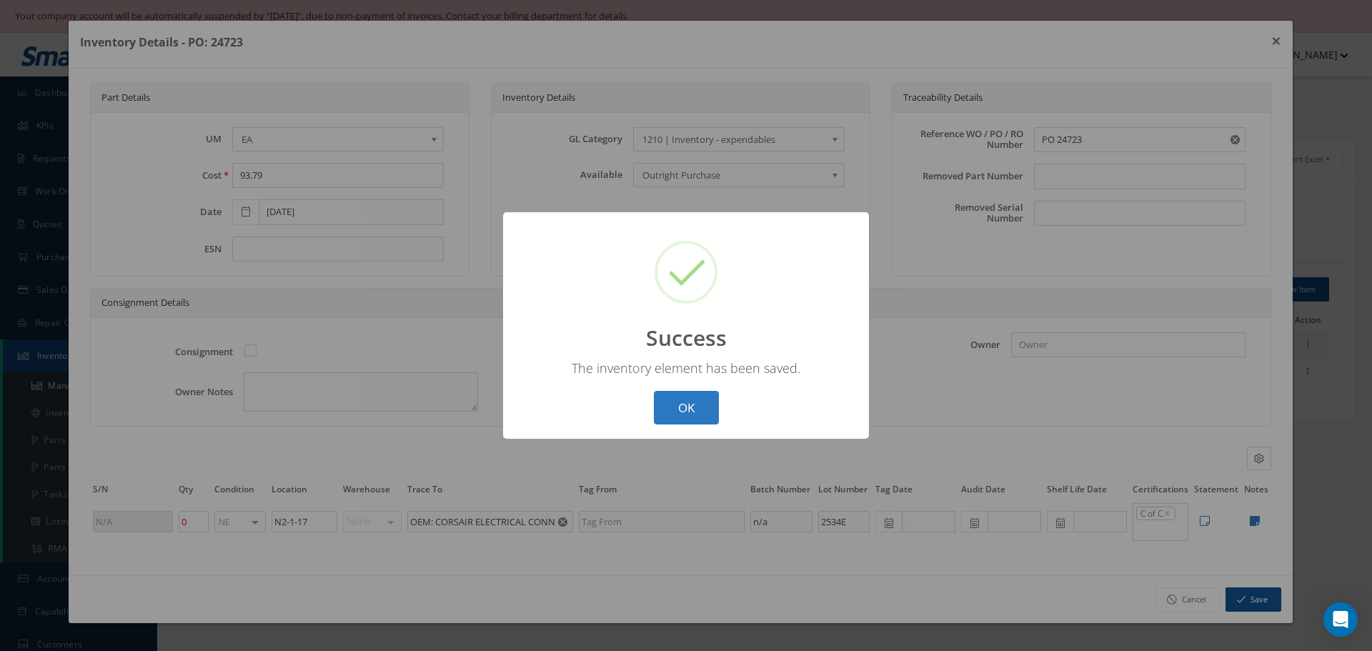
click at [688, 400] on button "OK" at bounding box center [686, 408] width 65 height 34
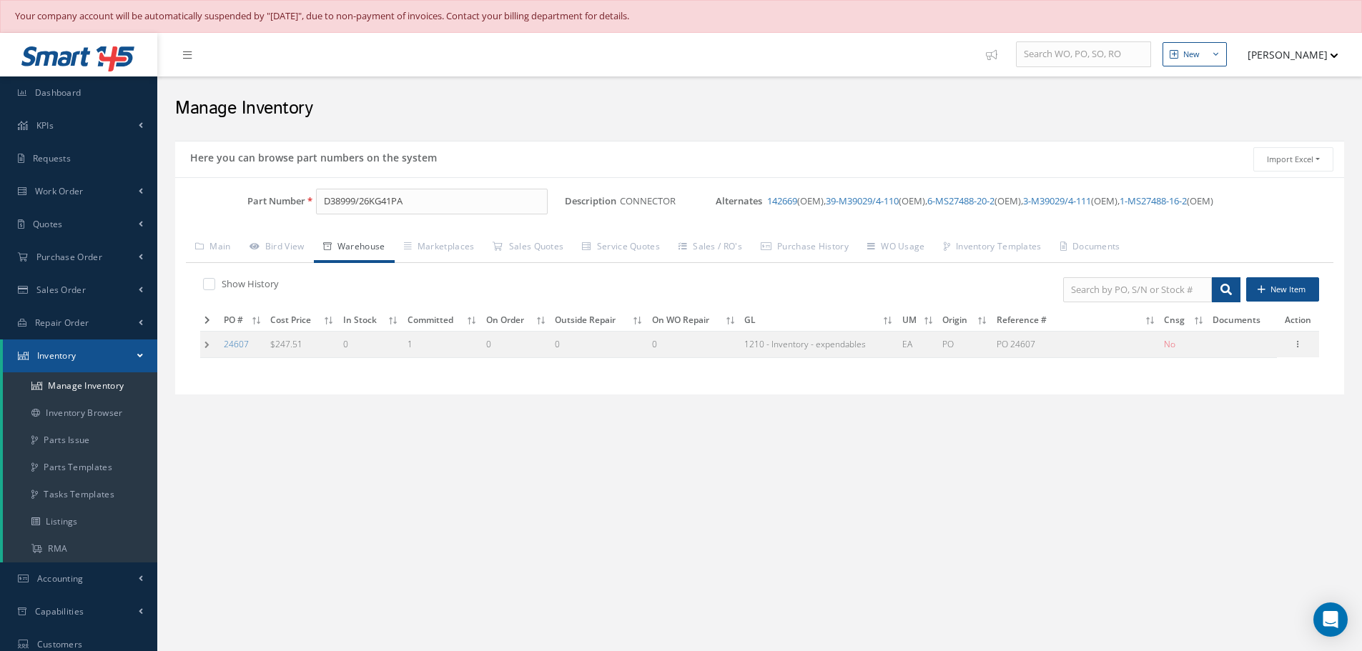
click at [207, 344] on td at bounding box center [209, 345] width 19 height 26
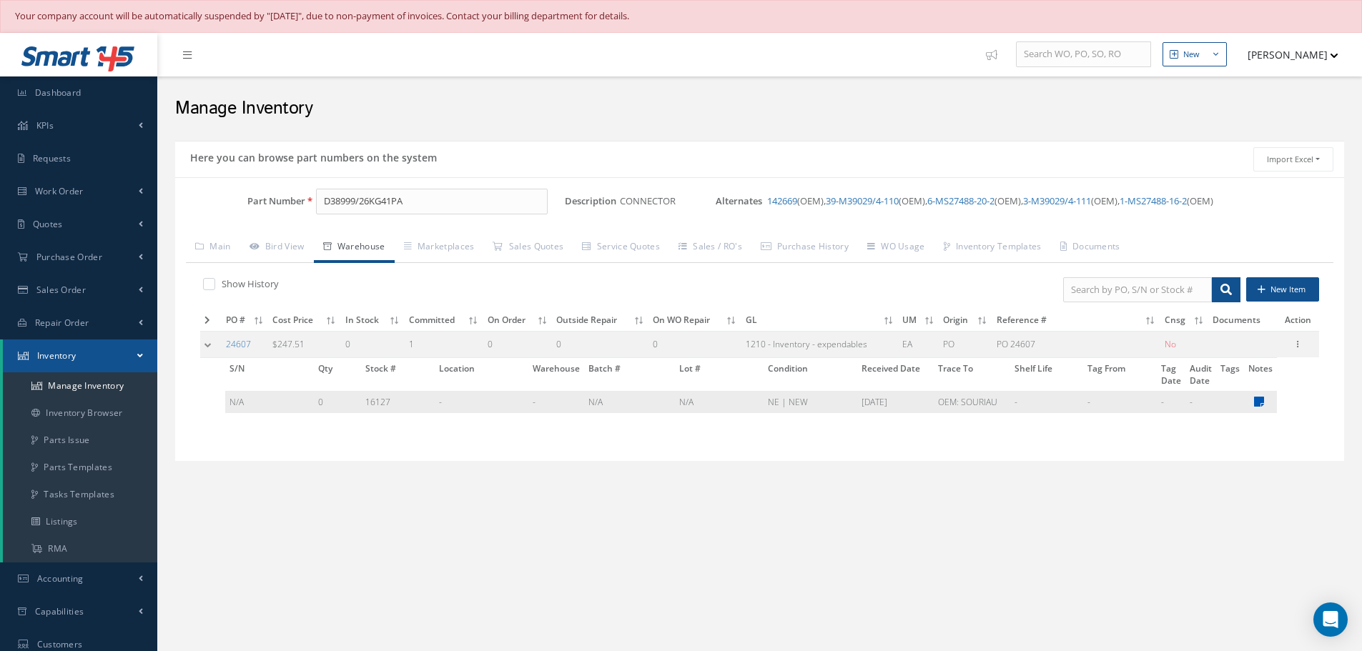
click at [1257, 404] on icon at bounding box center [1259, 401] width 10 height 11
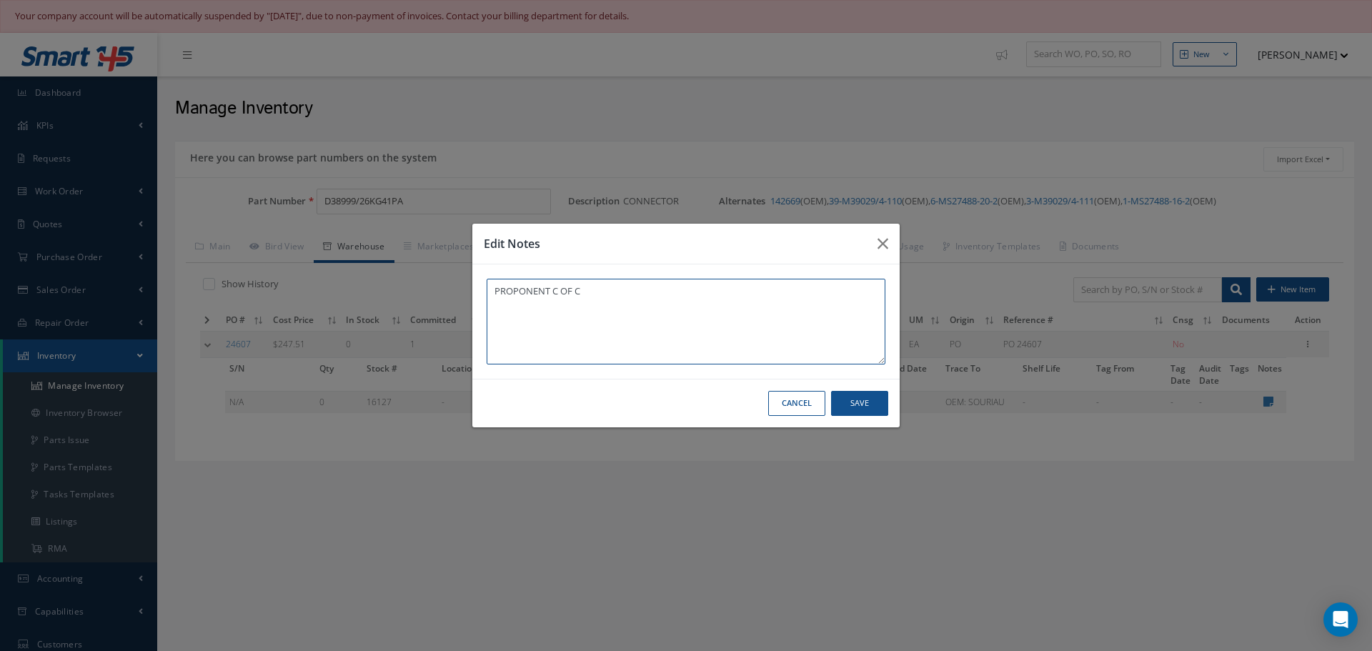
click at [595, 299] on textarea "PROPONENT C OF C" at bounding box center [686, 322] width 399 height 86
click at [881, 247] on icon "button" at bounding box center [883, 243] width 11 height 17
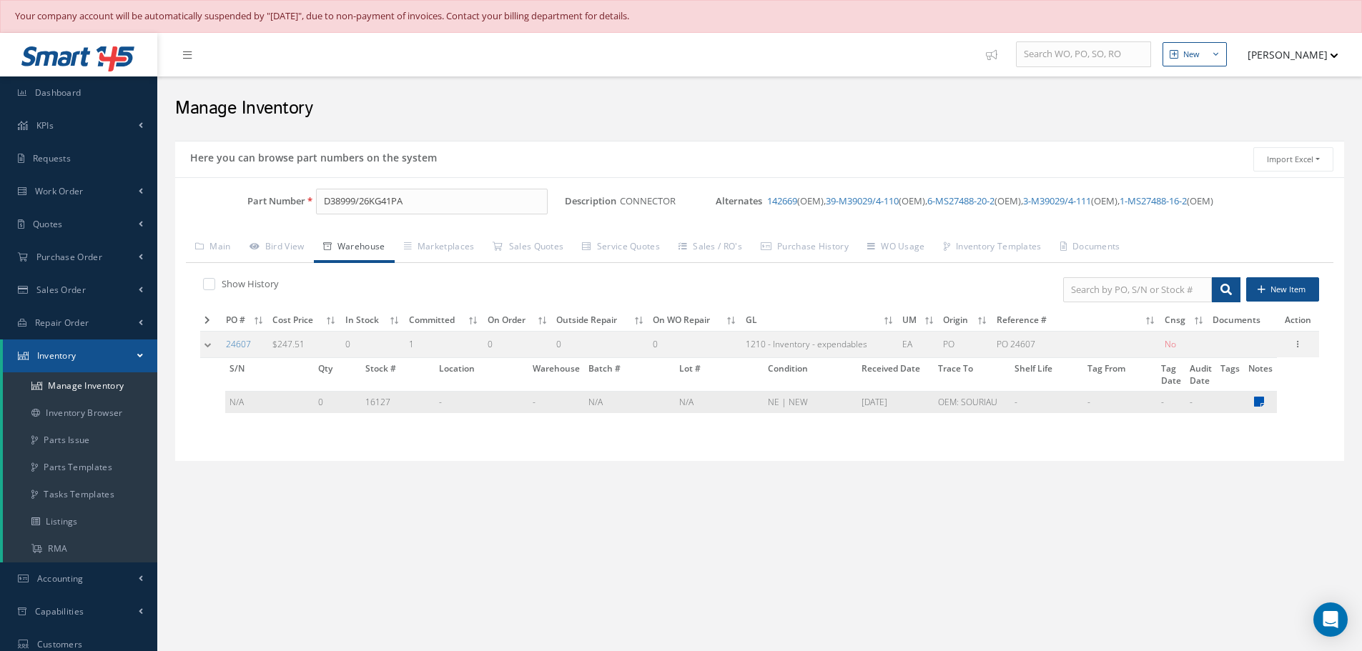
click at [1261, 400] on icon at bounding box center [1259, 401] width 10 height 11
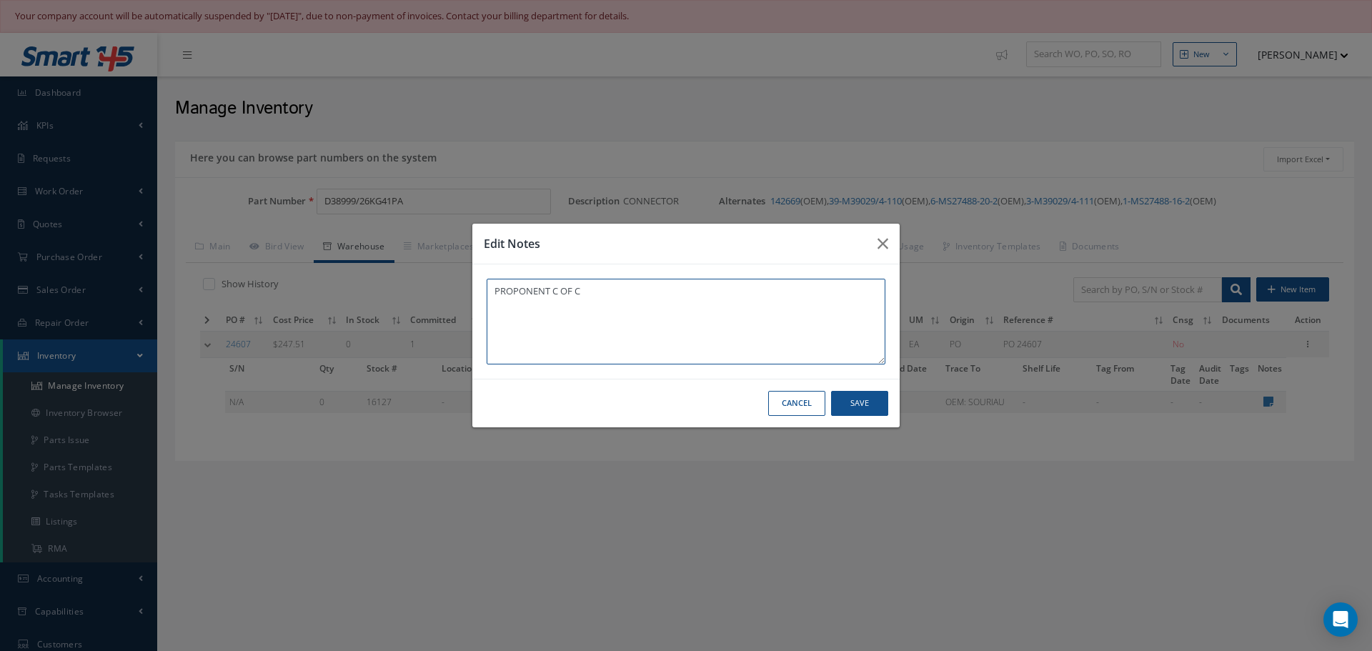
click at [614, 296] on textarea "PROPONENT C OF C" at bounding box center [686, 322] width 399 height 86
drag, startPoint x: 505, startPoint y: 307, endPoint x: 766, endPoint y: 311, distance: 260.2
click at [766, 311] on textarea "PROPONENT C OF C ** WROG P/N TO CONNECTOR'S STRUCTURE (WAITING PER" at bounding box center [686, 322] width 399 height 86
click at [758, 300] on textarea "PROPONENT C OF C ** WROG P/N TO CONNECTOR'S STRUCTURE (WAITING PER" at bounding box center [686, 322] width 399 height 86
click at [756, 305] on textarea "PROPONENT C OF C ** WROG P/N TO CONNECTOR'S STRUCTURE (WAITING PER" at bounding box center [686, 322] width 399 height 86
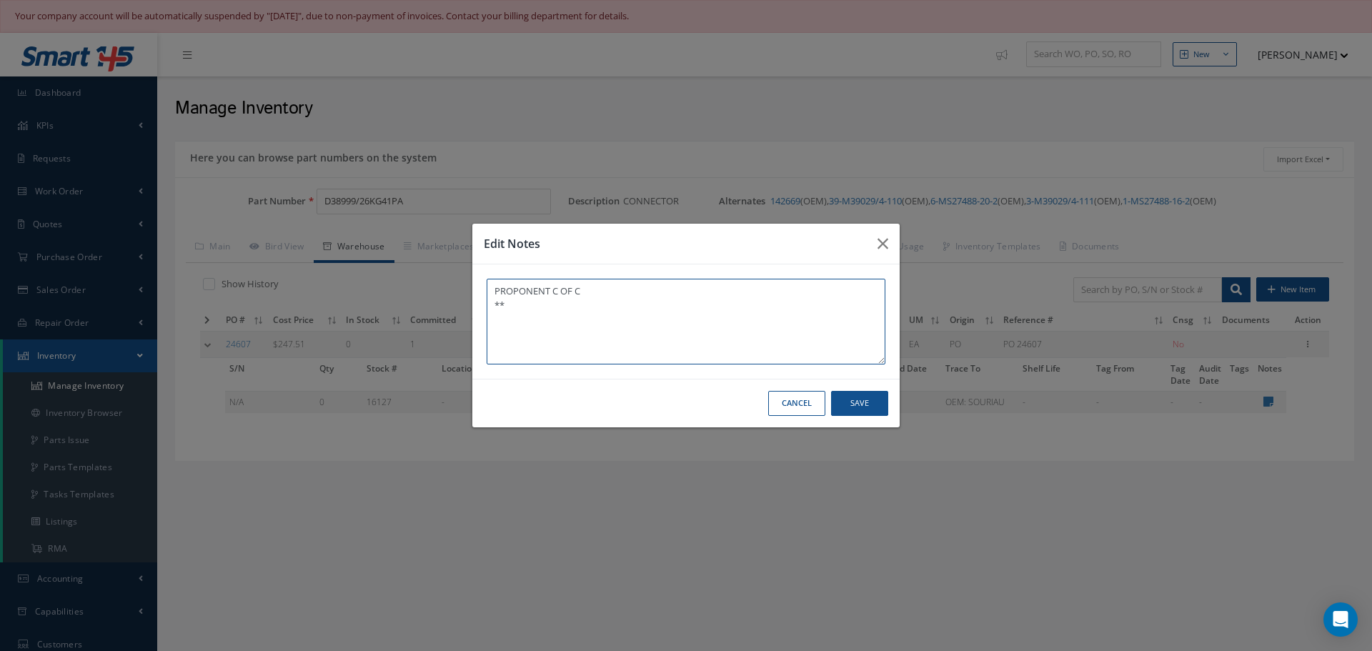
paste textarea "INCORRECT P/N TO CONNECTOR STRUCTURE (AWAITING PROVIDER DECISION)"
type textarea "PROPONENT C OF C **INCORRECT P/N TO CONNECTOR STRUCTURE (AWAITING PROVIDER DECI…"
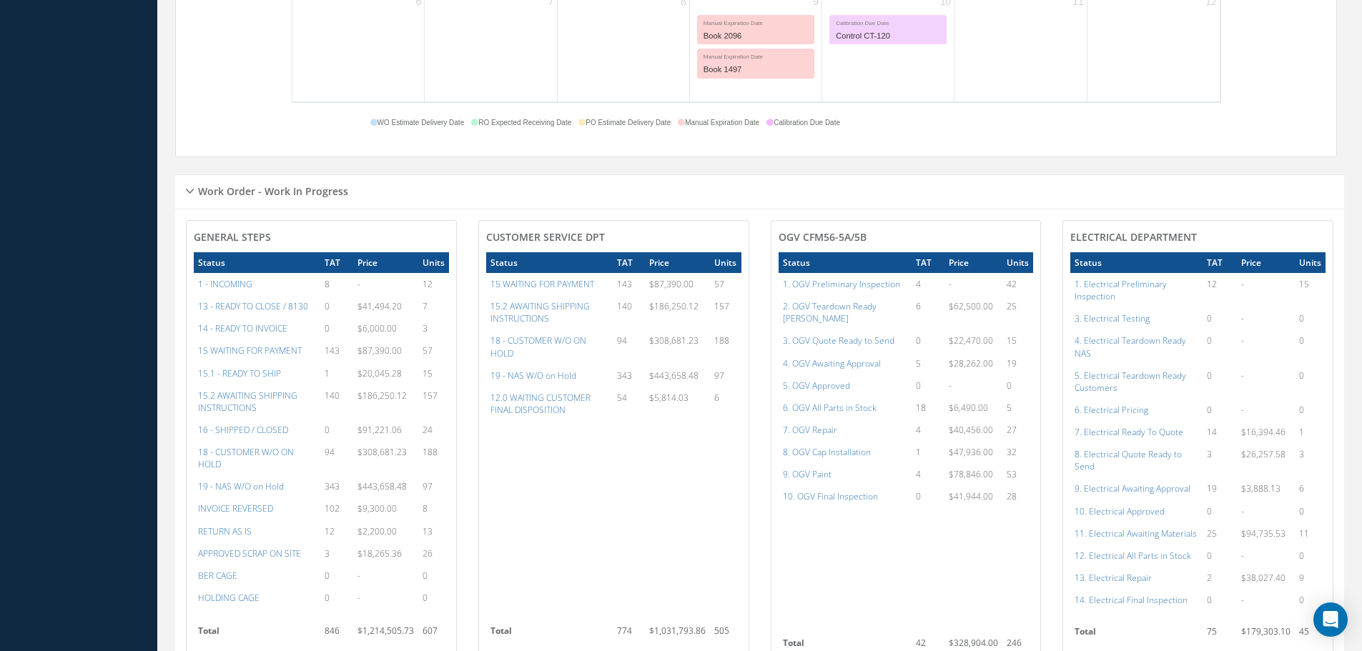
scroll to position [1072, 0]
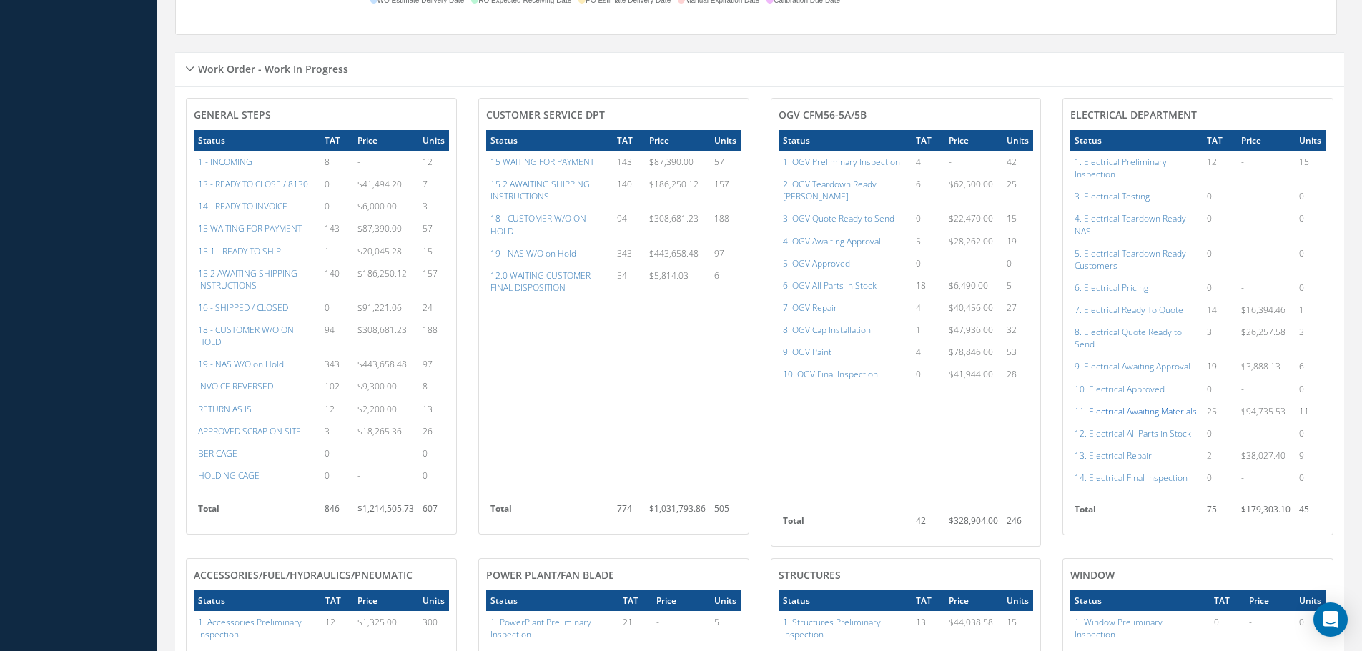
click at [1107, 414] on a=97&excludeInternalCustomer=false&excludeInvoicedOrClosed=true&shop_id=13&filtersHidded"] "11. Electrical Awaiting Materials" at bounding box center [1135, 411] width 122 height 12
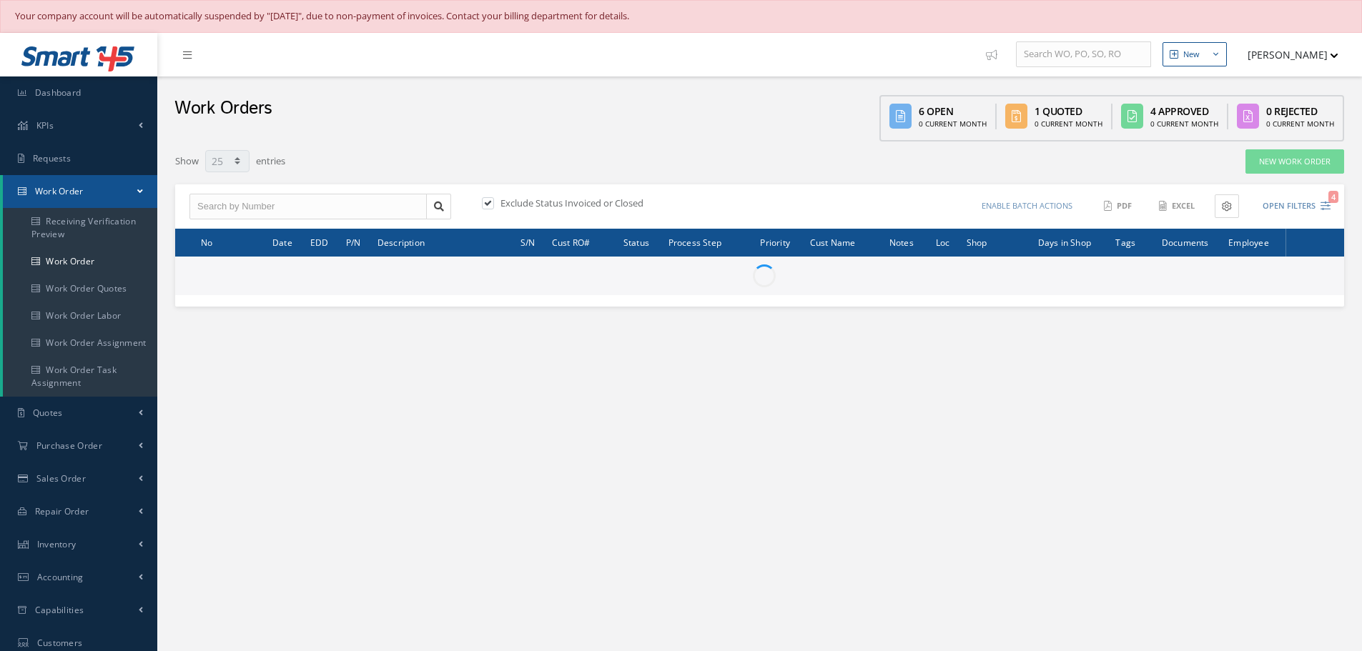
select select "25"
